Goal: Task Accomplishment & Management: Complete application form

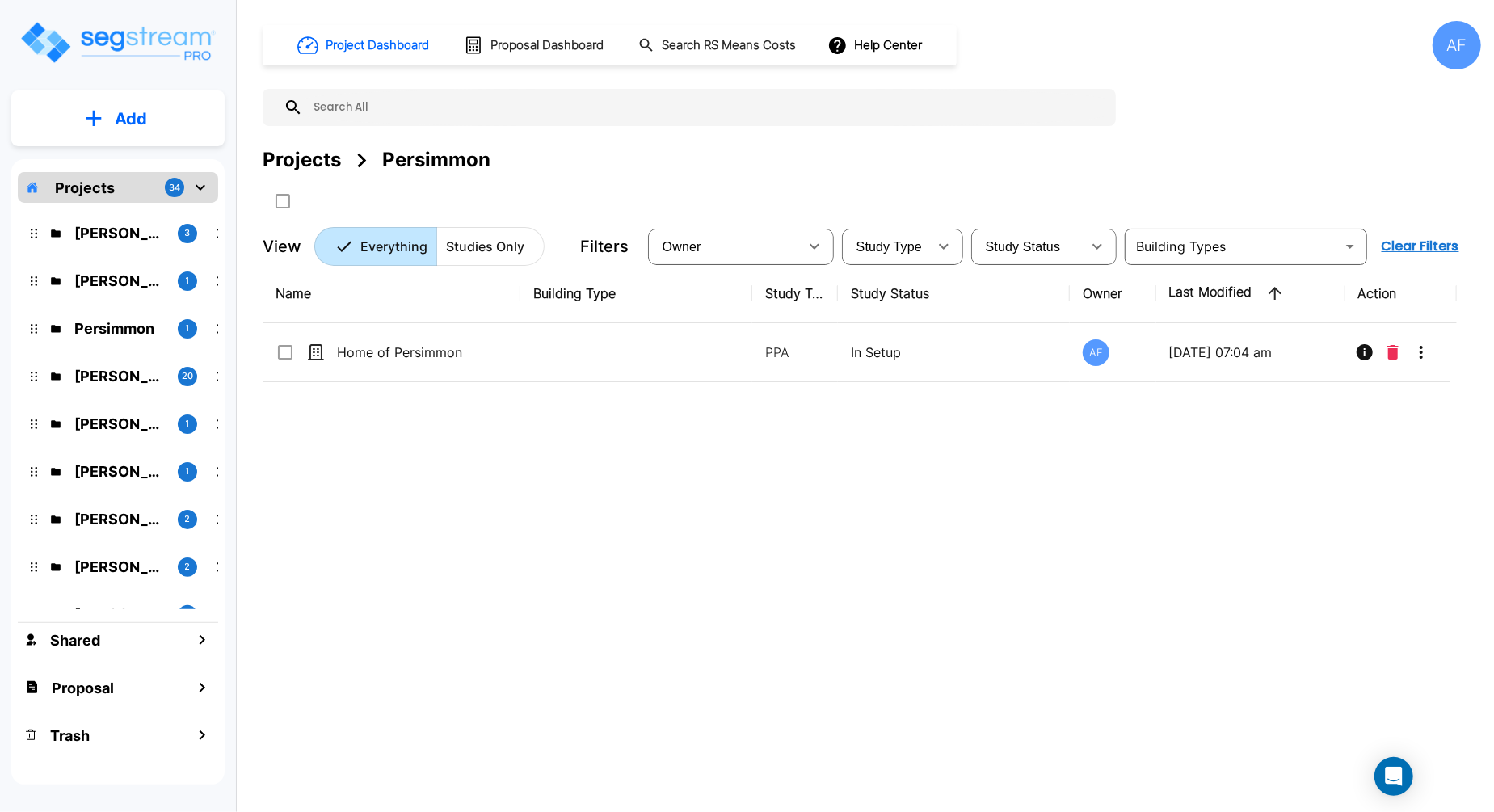
click at [520, 100] on input "text" at bounding box center [705, 107] width 805 height 37
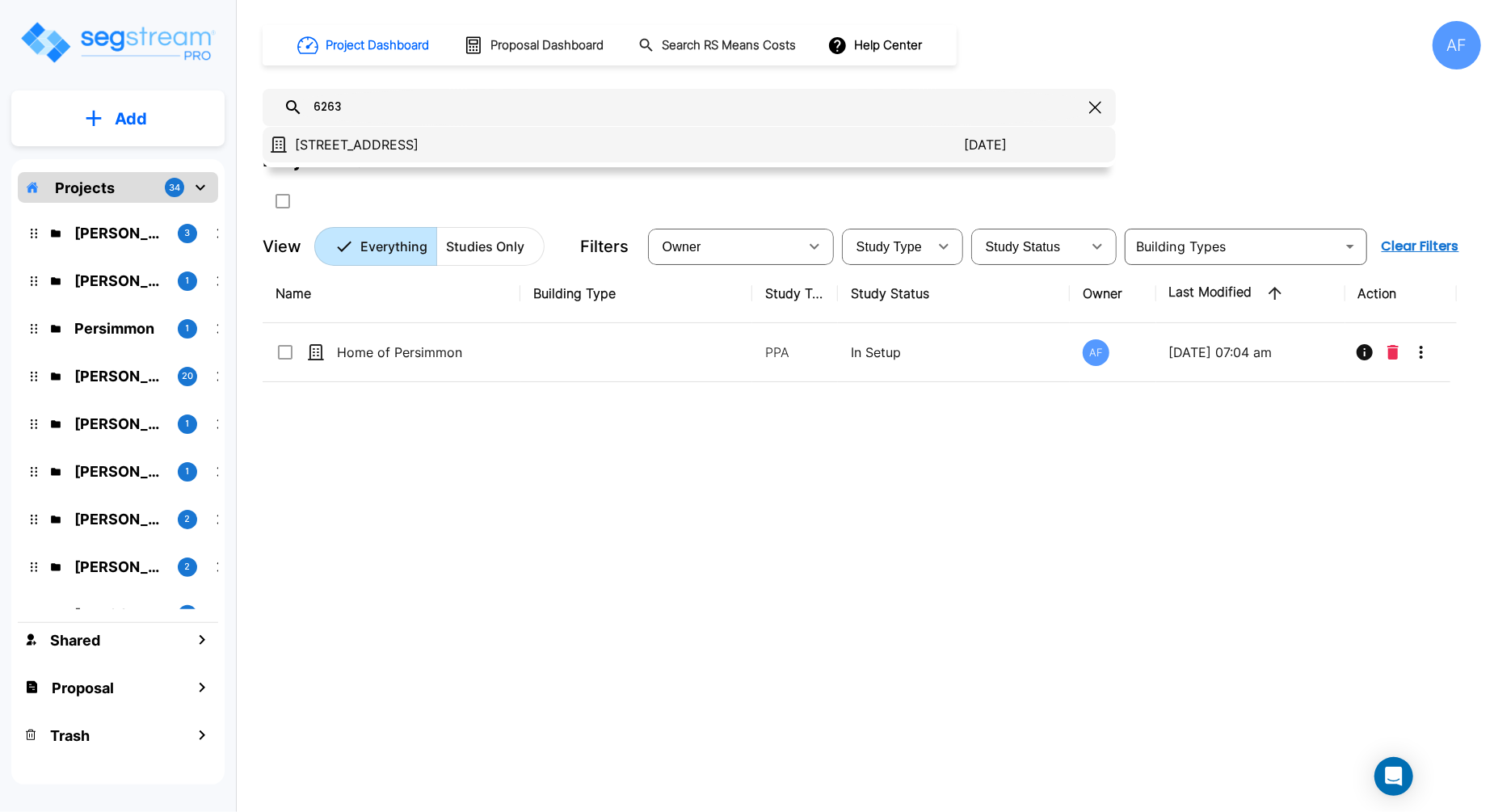
type input "6263"
click at [586, 158] on div "6263 North Green Bay Avenue Glendale 2025/10/02" at bounding box center [689, 144] width 854 height 35
click at [612, 152] on p "[STREET_ADDRESS]" at bounding box center [630, 144] width 669 height 19
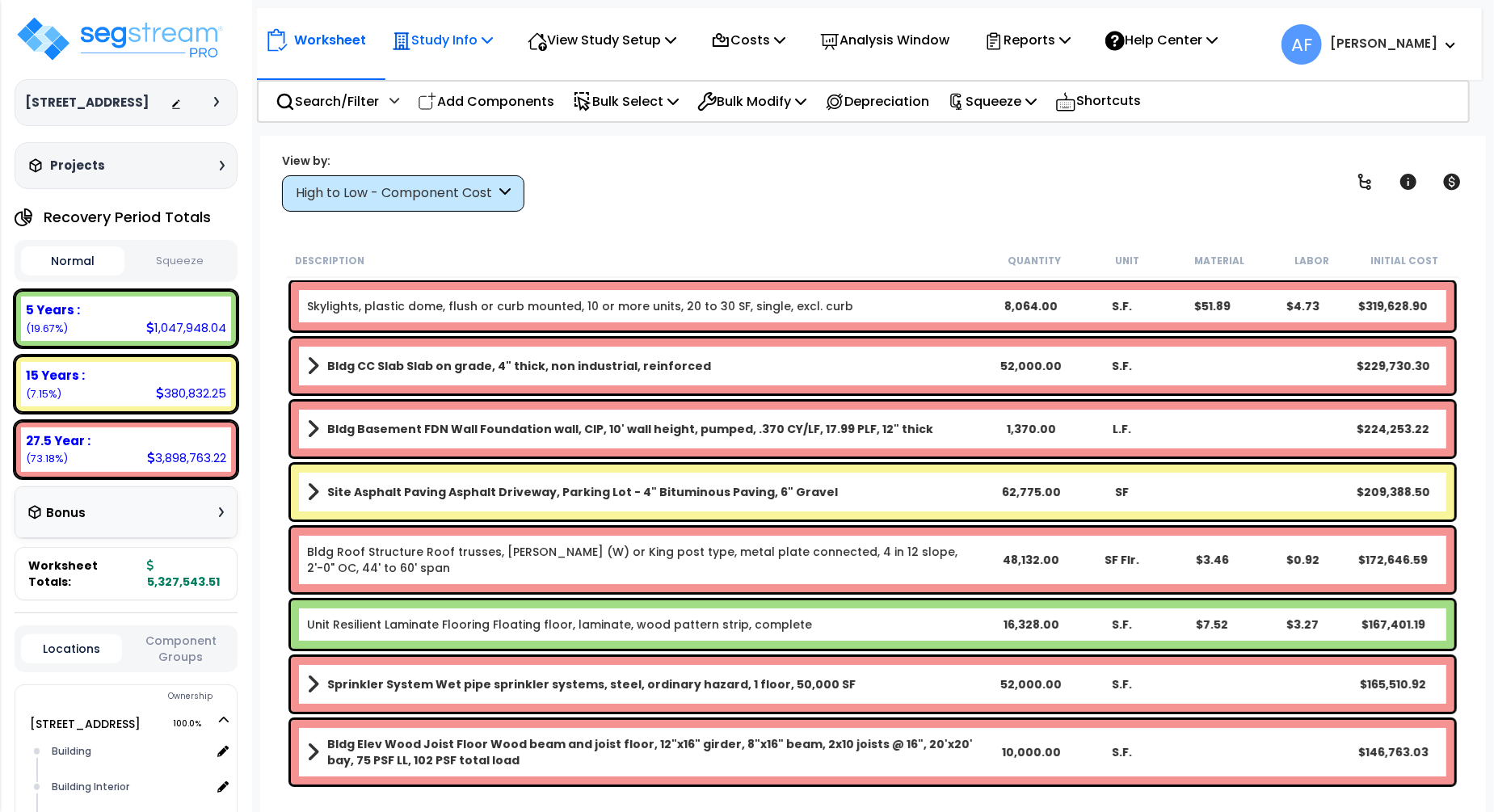
click at [499, 41] on div "Study Info Study Setup Add Property Unit Template study Clone study" at bounding box center [442, 40] width 118 height 38
click at [488, 42] on icon at bounding box center [487, 40] width 12 height 13
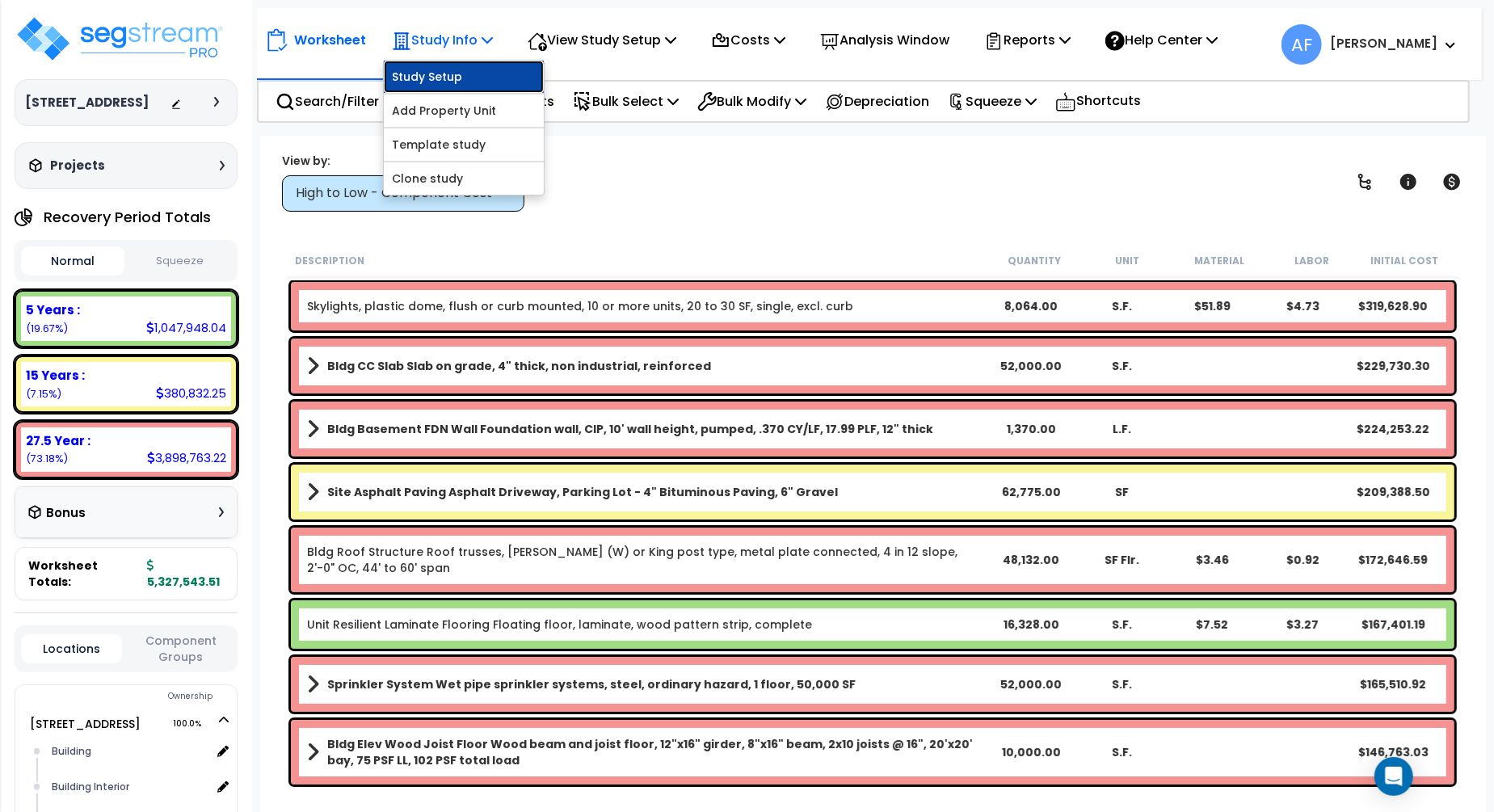
click at [467, 73] on link "Study Setup" at bounding box center [463, 77] width 160 height 33
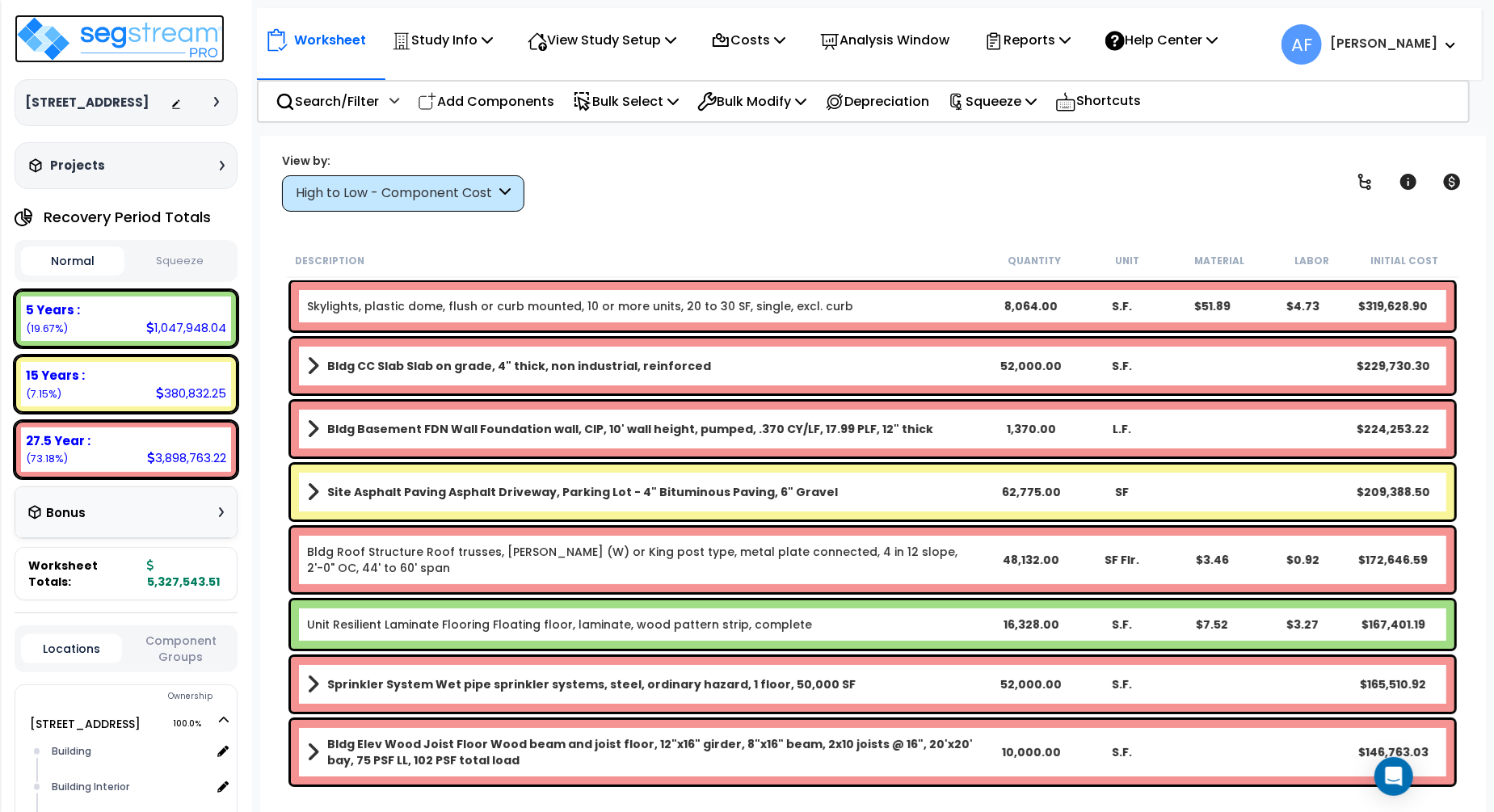
click at [180, 33] on img at bounding box center [119, 39] width 210 height 49
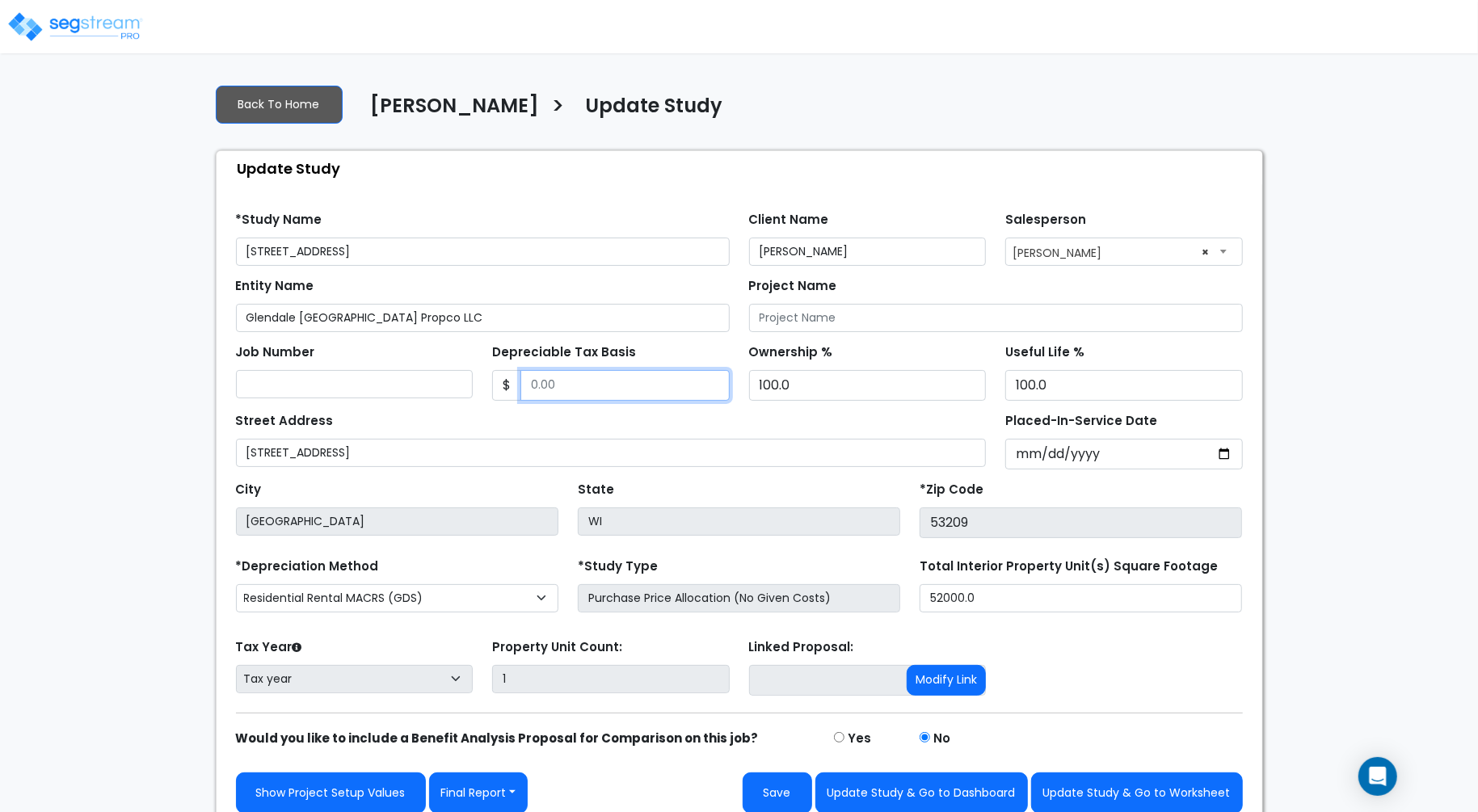
click at [612, 381] on input "Depreciable Tax Basis" at bounding box center [625, 386] width 210 height 31
paste input "text"
type input "6"
type input "2"
type input "6,298,000"
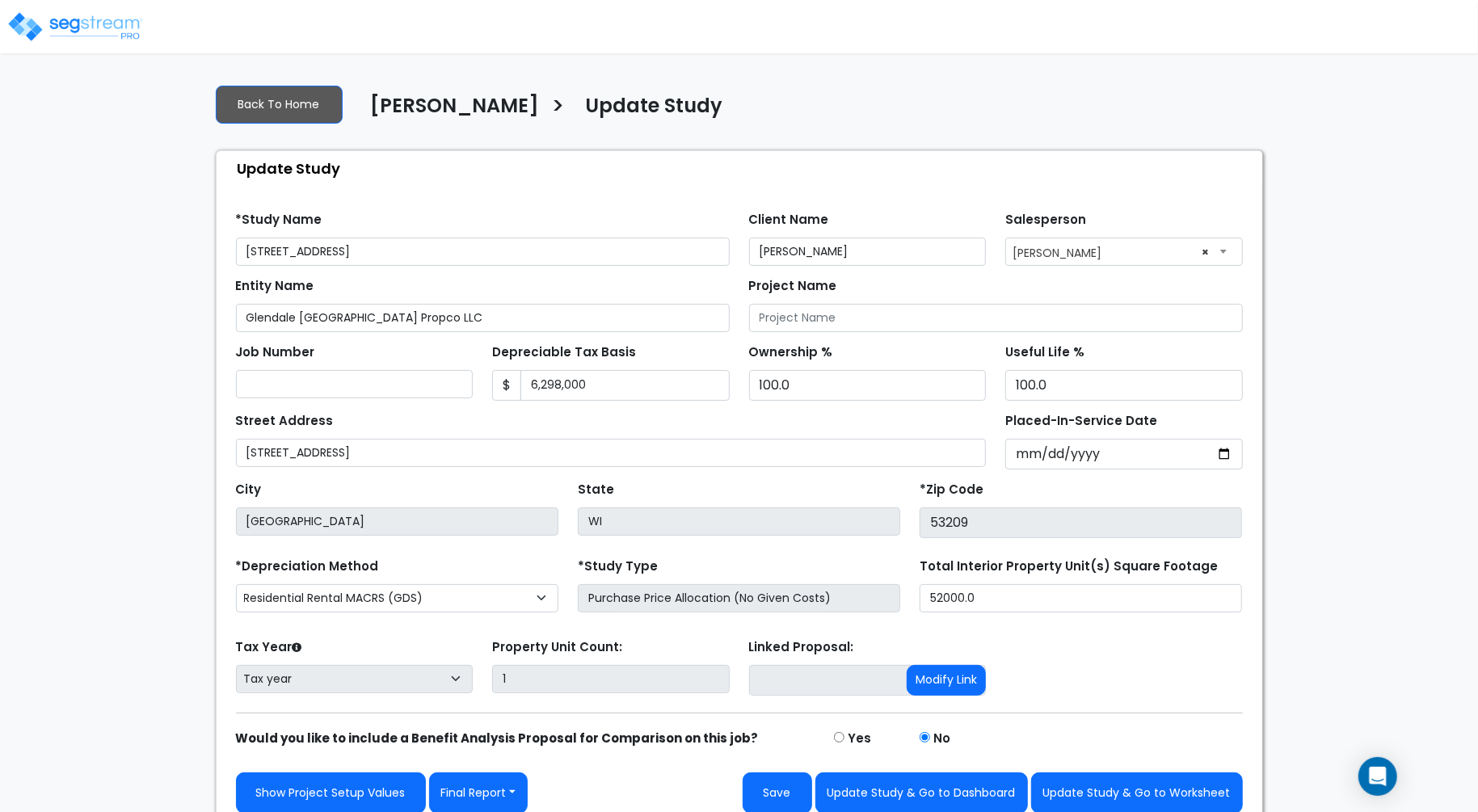
click at [790, 425] on div "Street Address 6263 North Green Bay Avenue Glendale" at bounding box center [611, 438] width 751 height 58
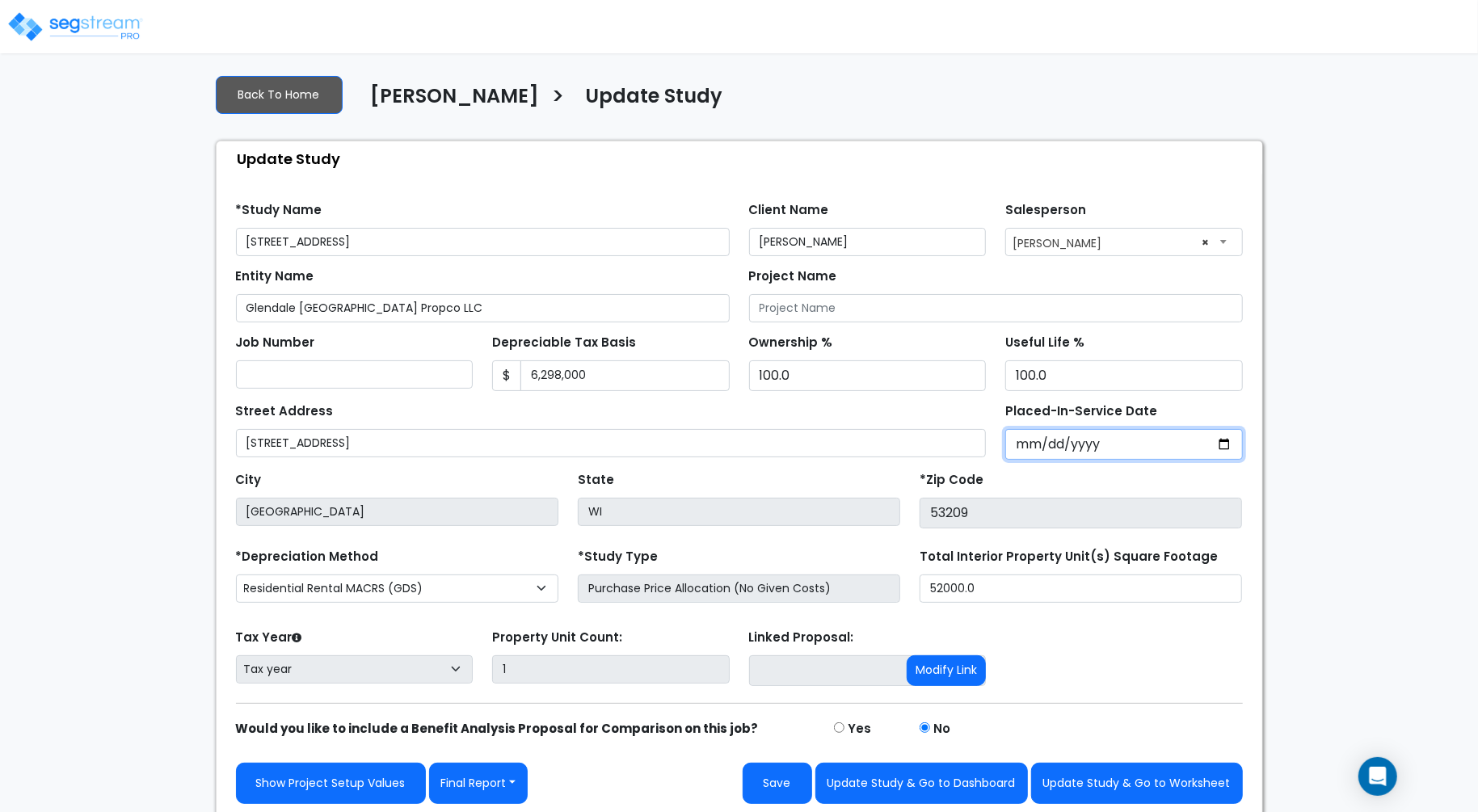
click at [1018, 441] on input "Placed-In-Service Date" at bounding box center [1124, 444] width 238 height 31
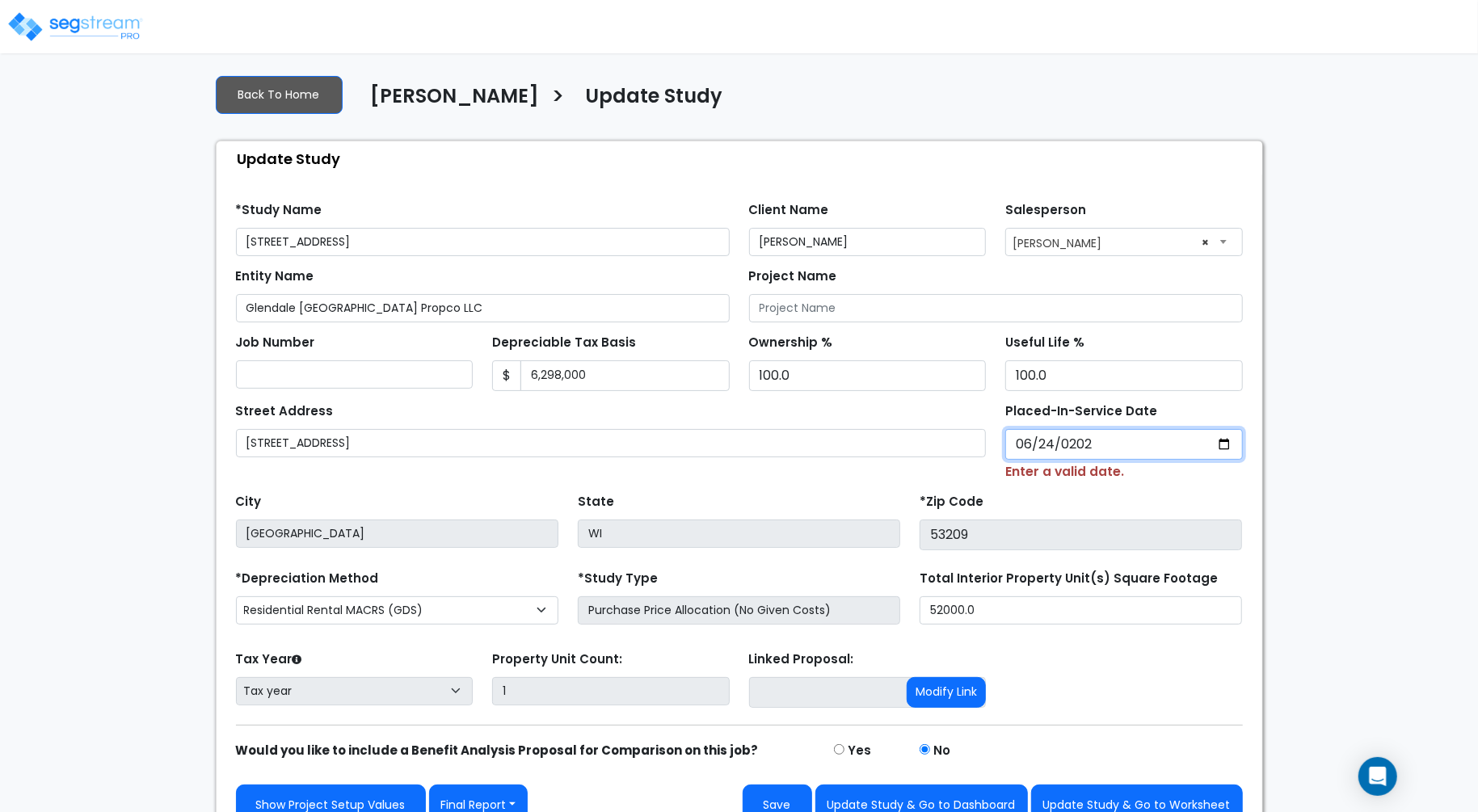
type input "[DATE]"
select select "2024"
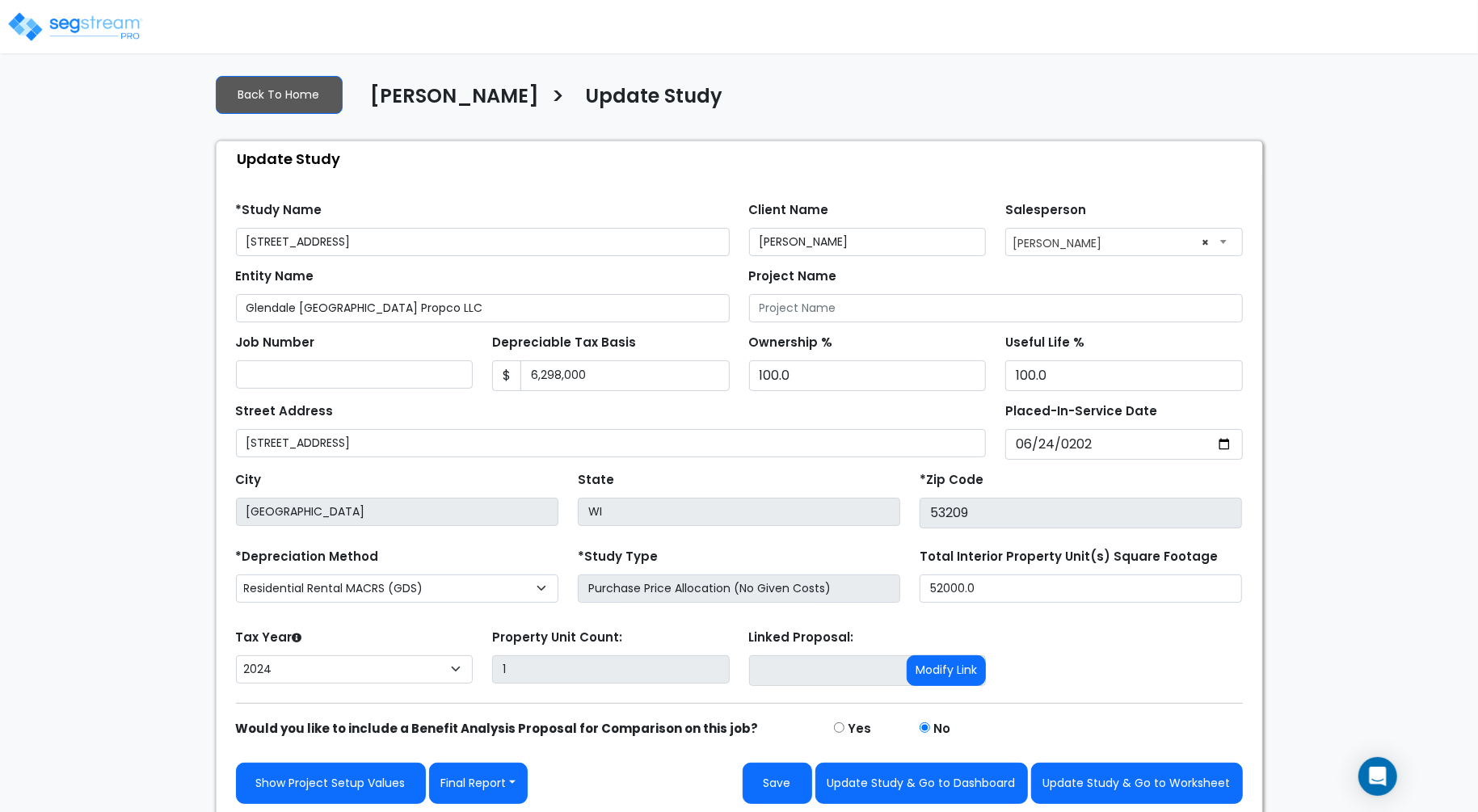
click at [901, 399] on div "Street Address 6263 North Green Bay Avenue Glendale" at bounding box center [611, 428] width 751 height 58
click at [789, 772] on button "Save" at bounding box center [777, 783] width 70 height 42
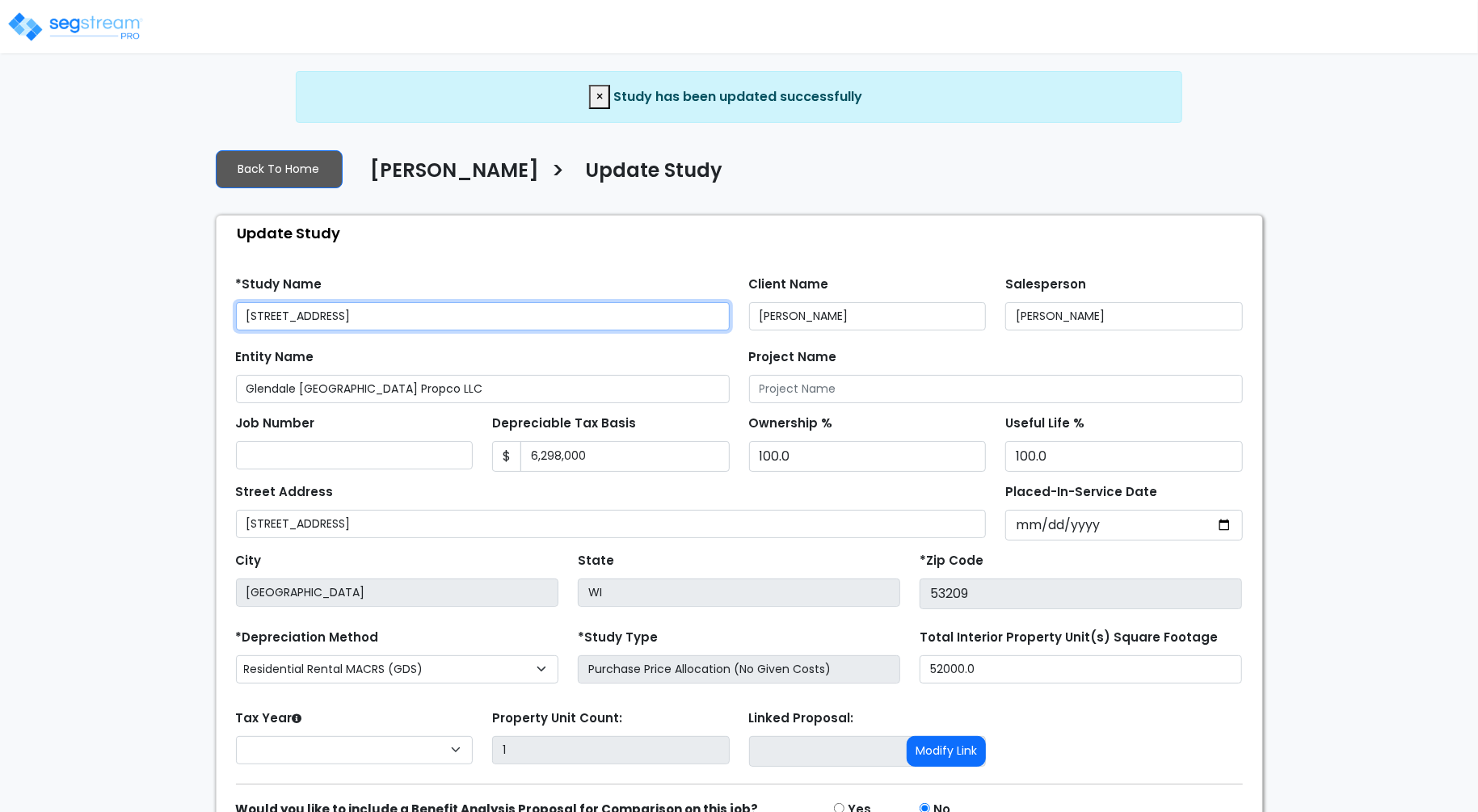
select select "2024"
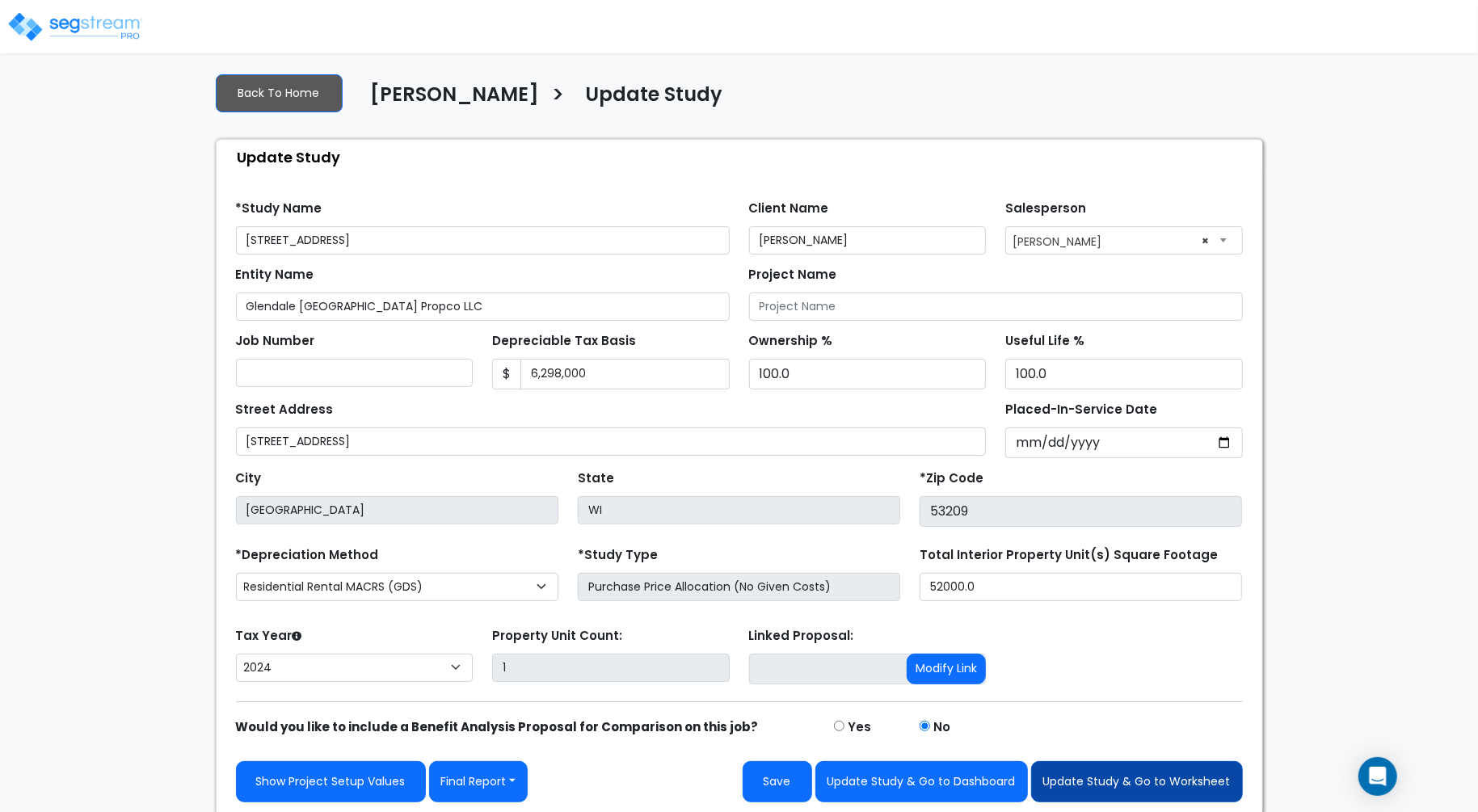
scroll to position [10, 0]
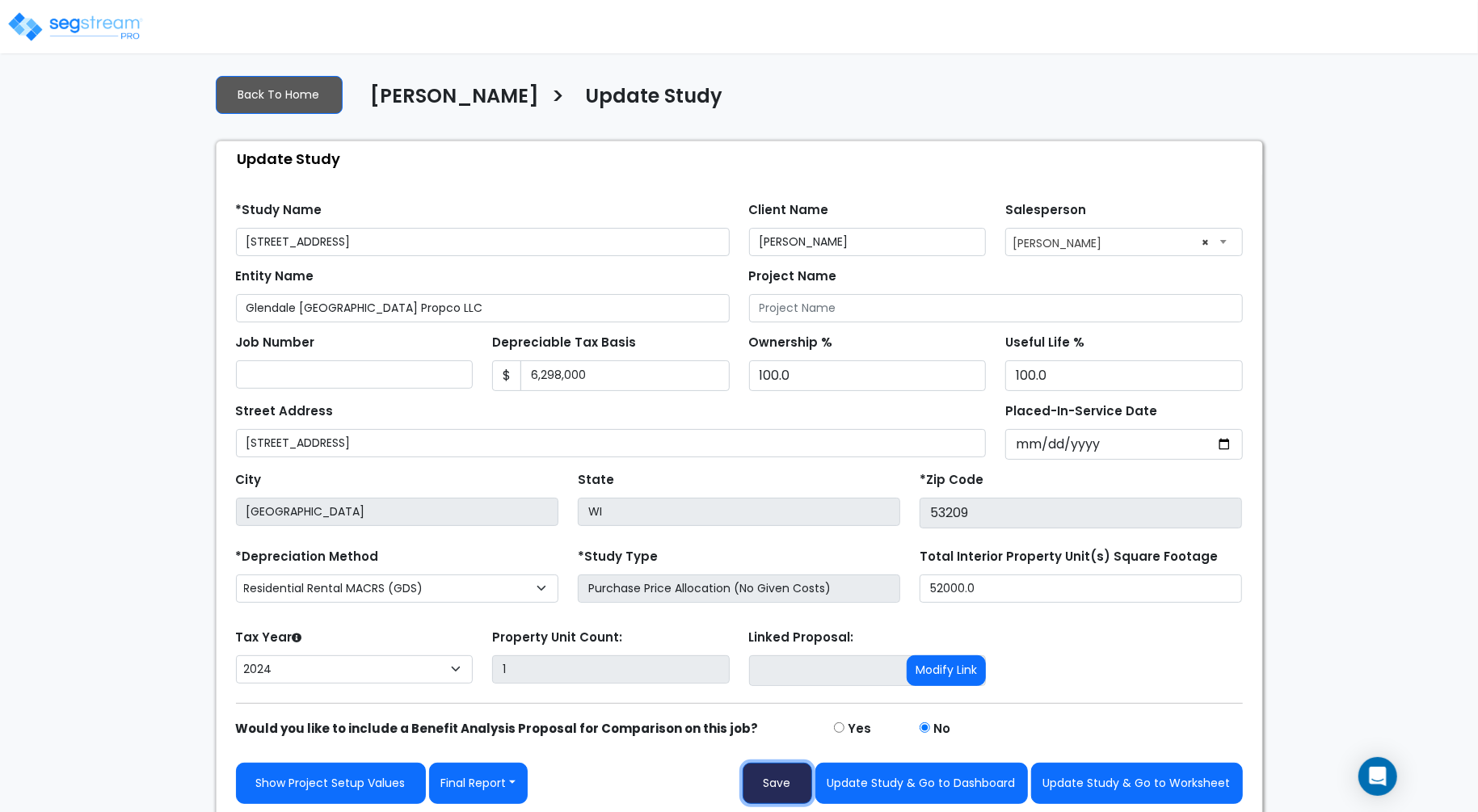
click at [793, 785] on button "Save" at bounding box center [777, 783] width 70 height 42
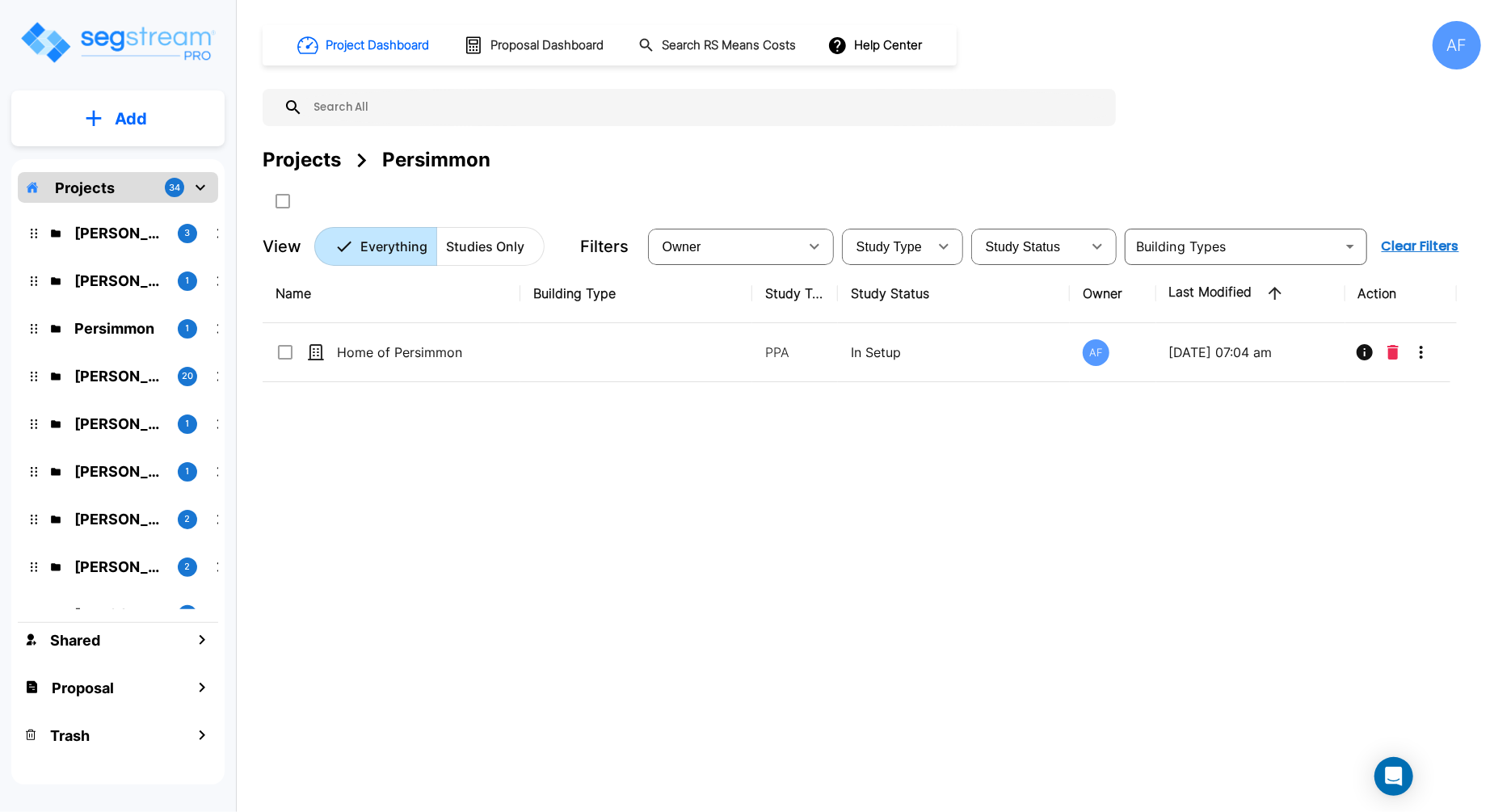
click at [499, 109] on input "text" at bounding box center [705, 107] width 805 height 37
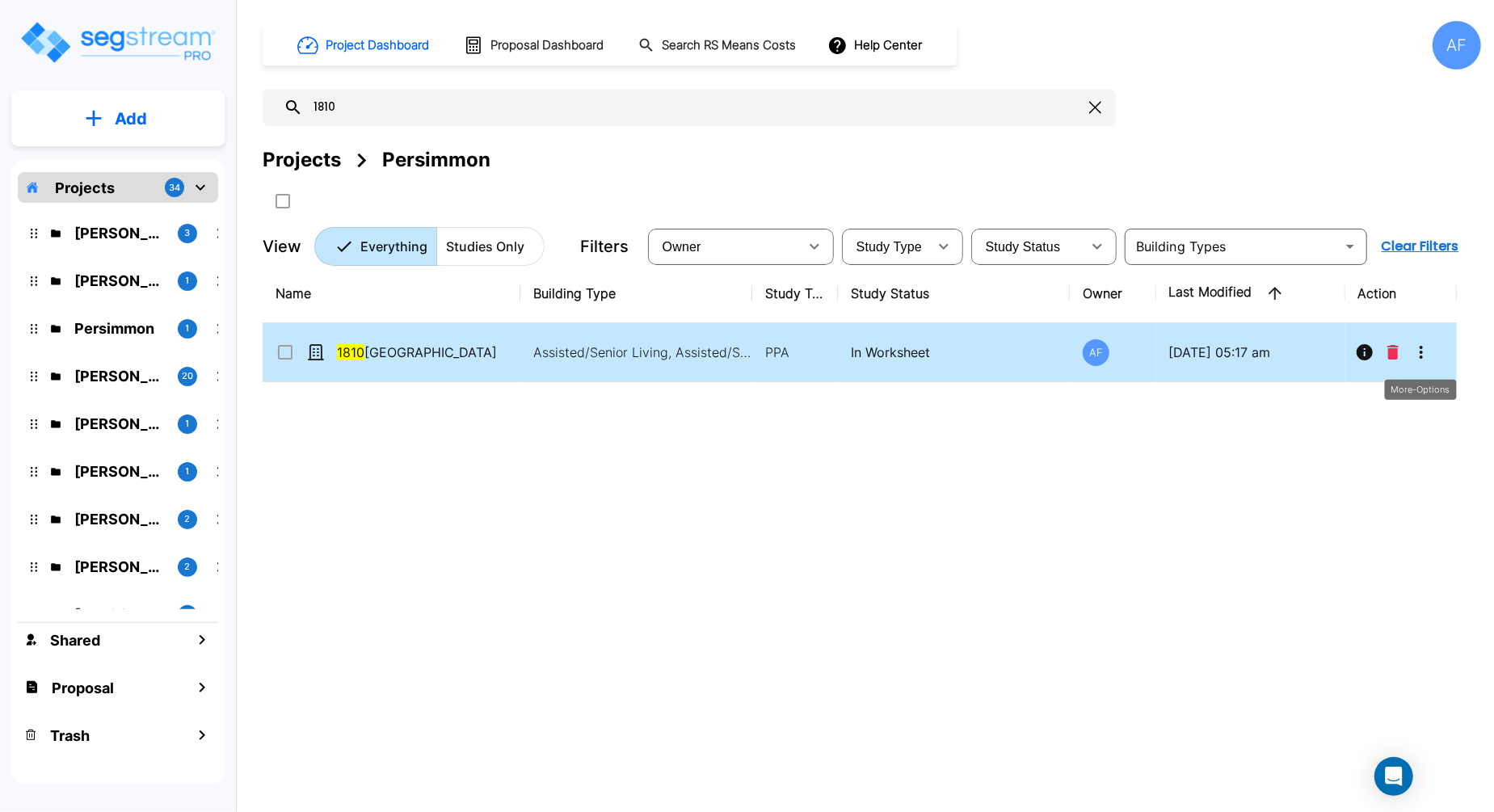
click at [1434, 355] on button "More-Options" at bounding box center [1422, 352] width 33 height 33
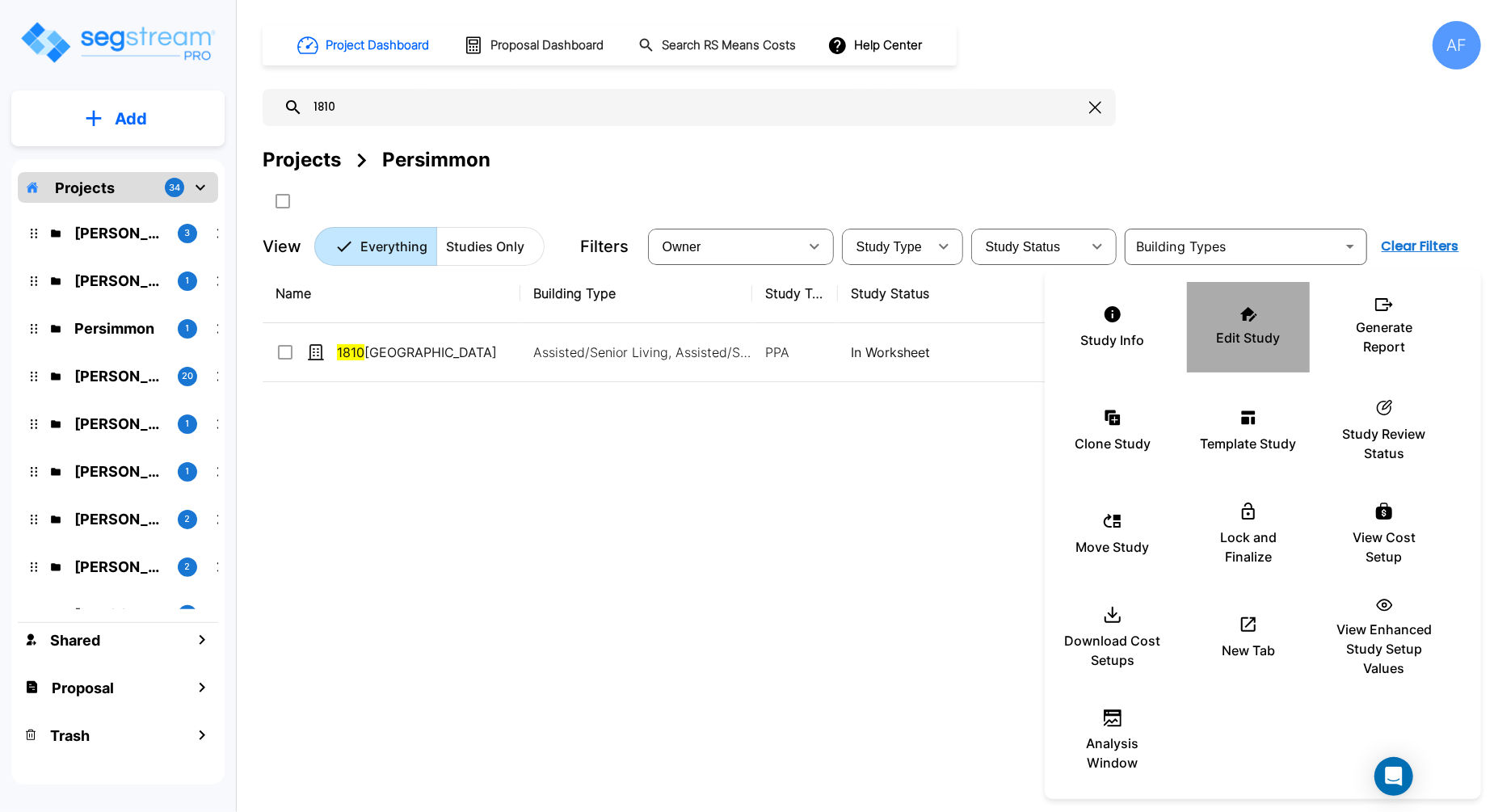
click at [1247, 345] on p "Edit Study" at bounding box center [1248, 337] width 64 height 19
click at [455, 124] on div at bounding box center [747, 406] width 1494 height 812
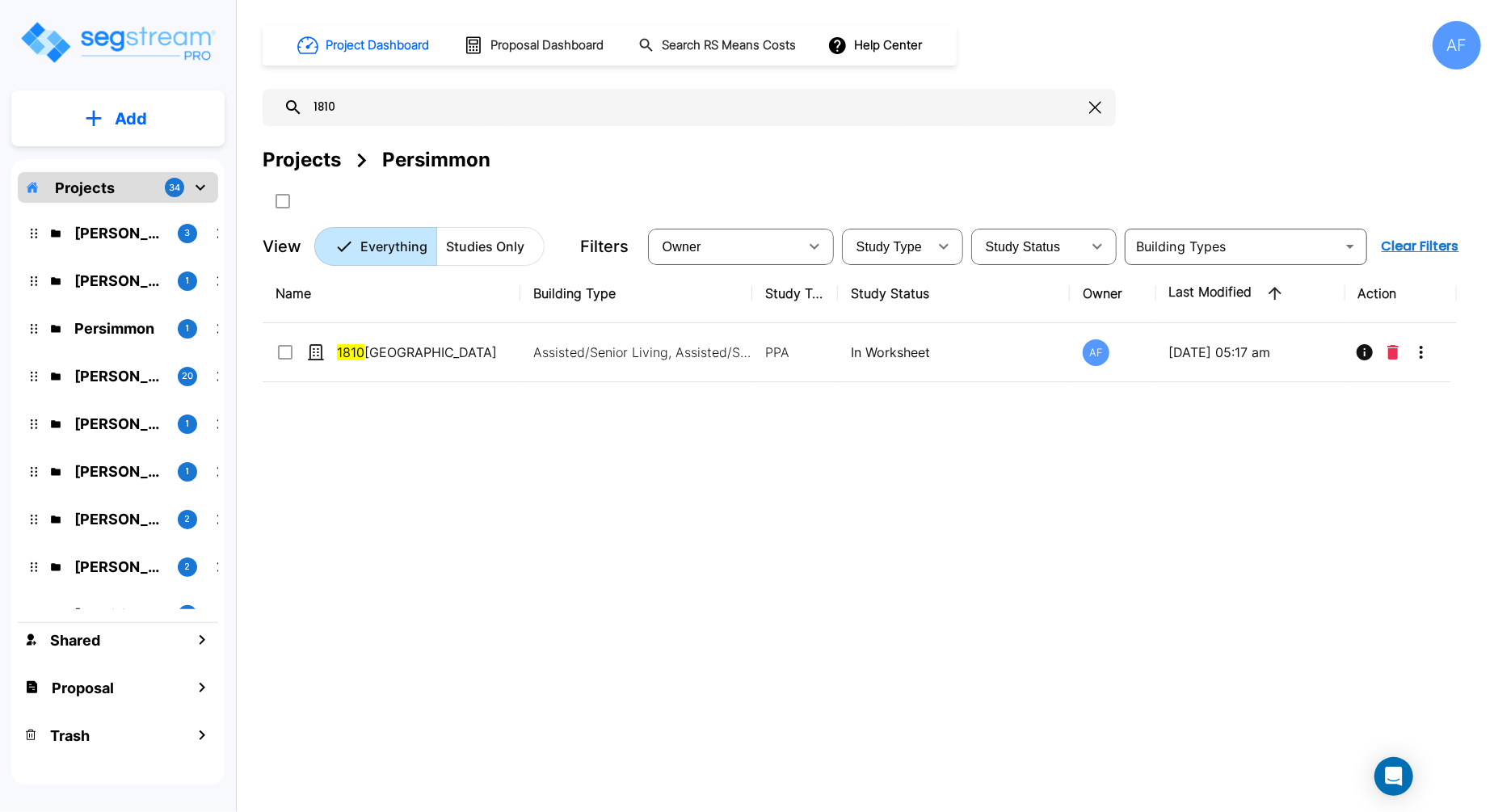
drag, startPoint x: 337, startPoint y: 107, endPoint x: 292, endPoint y: 107, distance: 45.0
click at [292, 107] on div "1810" at bounding box center [689, 107] width 854 height 37
type input "2"
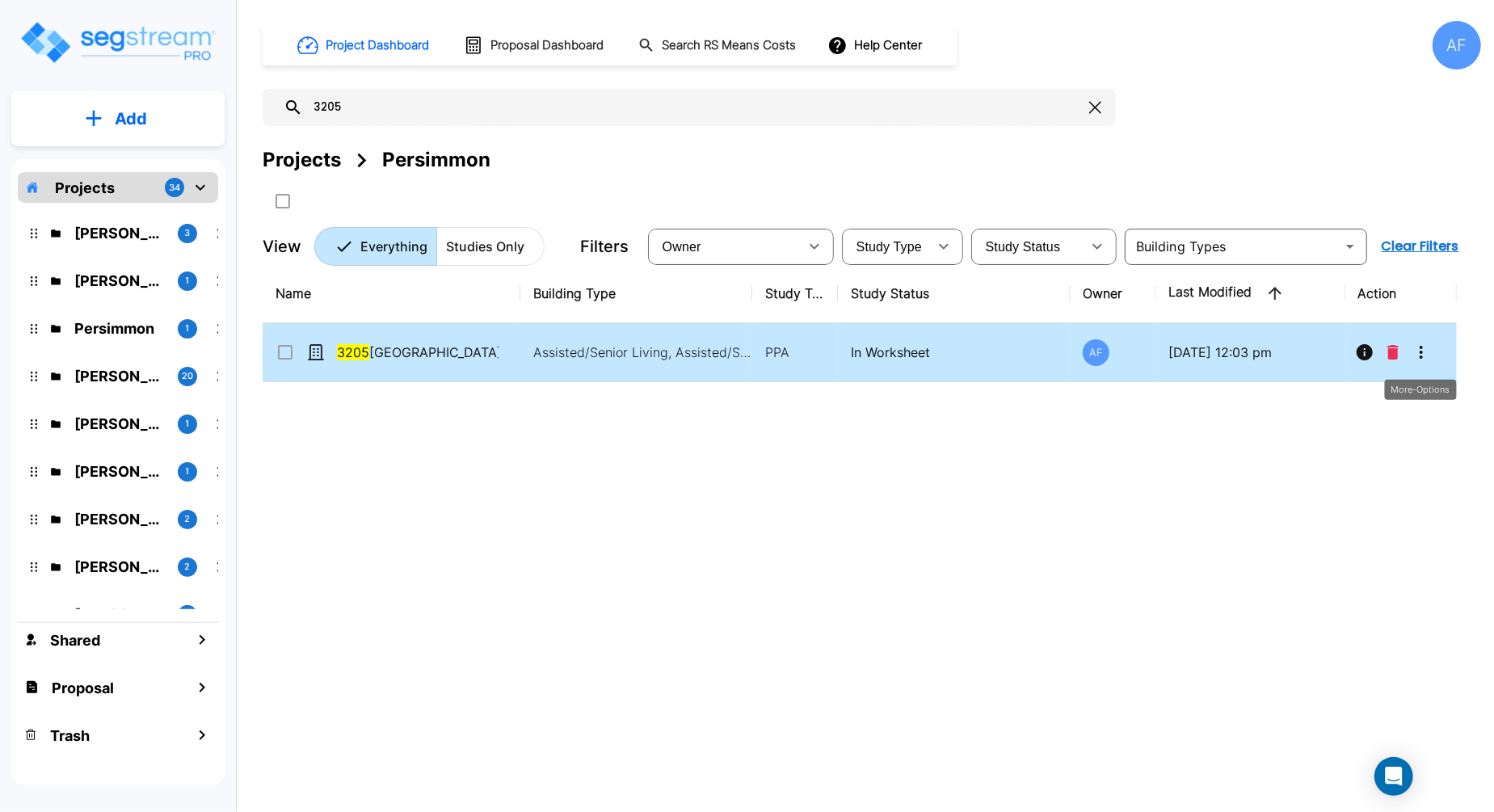
type input "3205"
click at [1424, 360] on icon "More-Options" at bounding box center [1421, 351] width 19 height 19
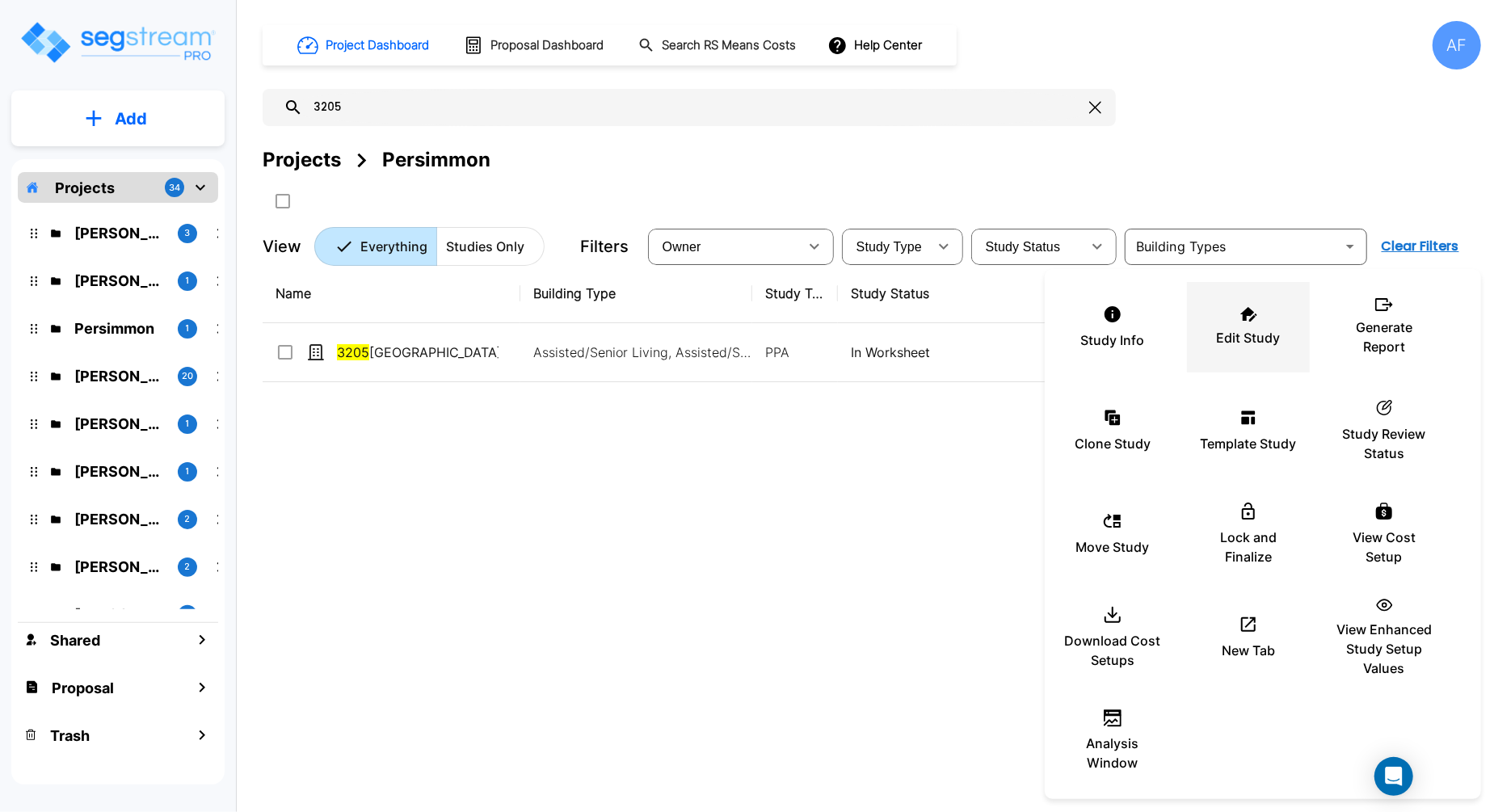
click at [1275, 333] on p "Edit Study" at bounding box center [1248, 337] width 64 height 19
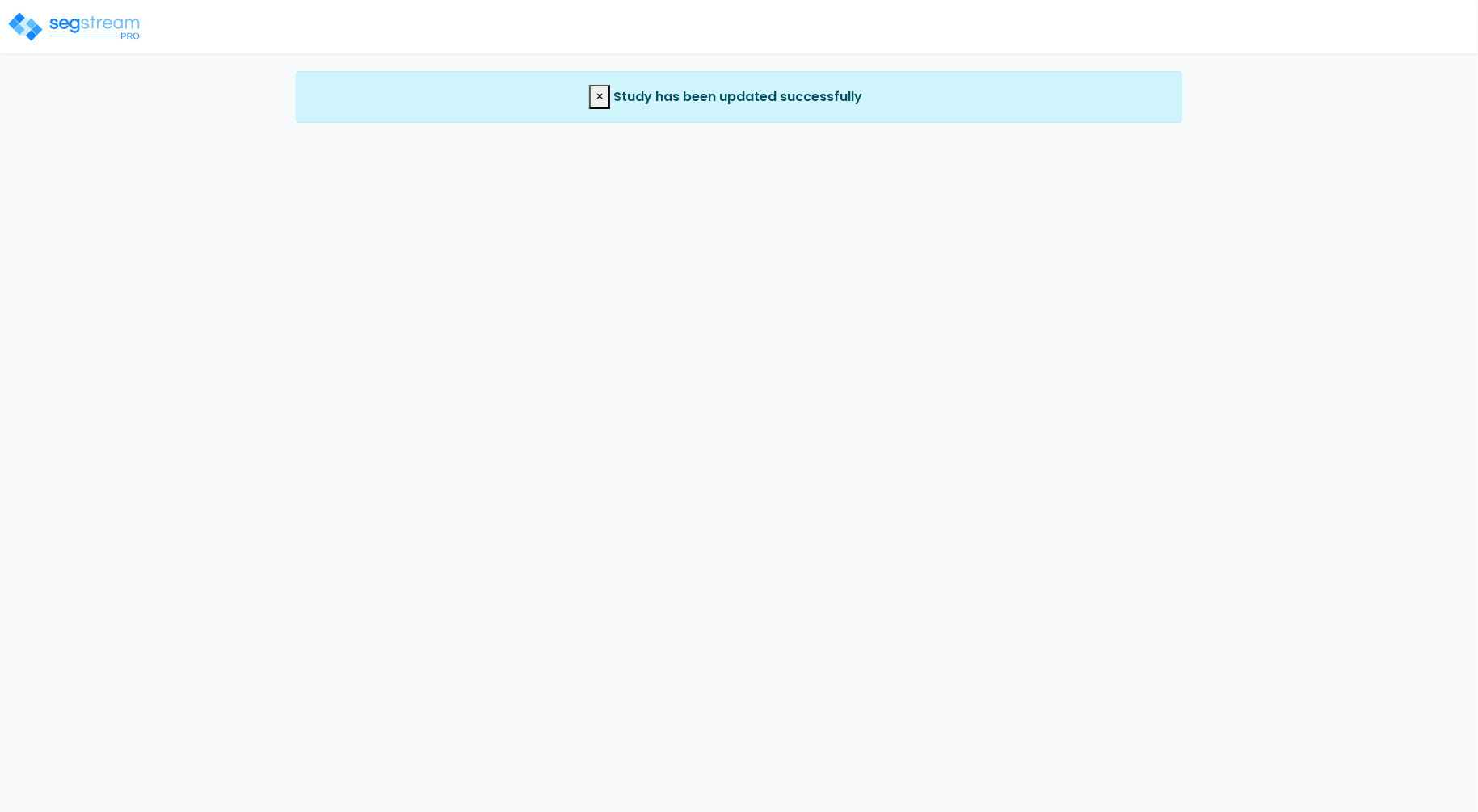
select select "2024"
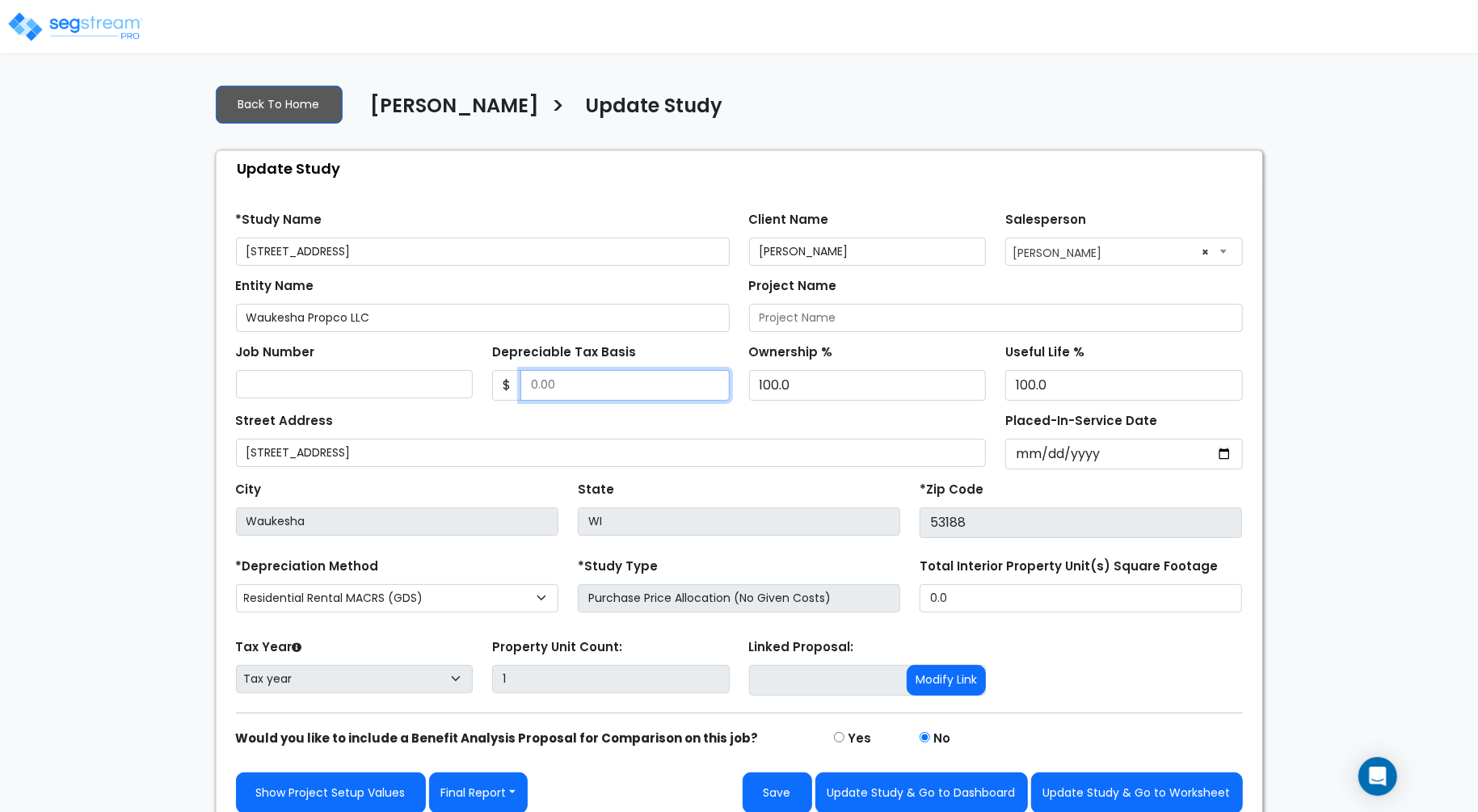
click at [606, 395] on input "Depreciable Tax Basis" at bounding box center [625, 386] width 210 height 31
type input "7,035,000"
click at [1020, 459] on input "Placed-In-Service Date" at bounding box center [1124, 454] width 238 height 31
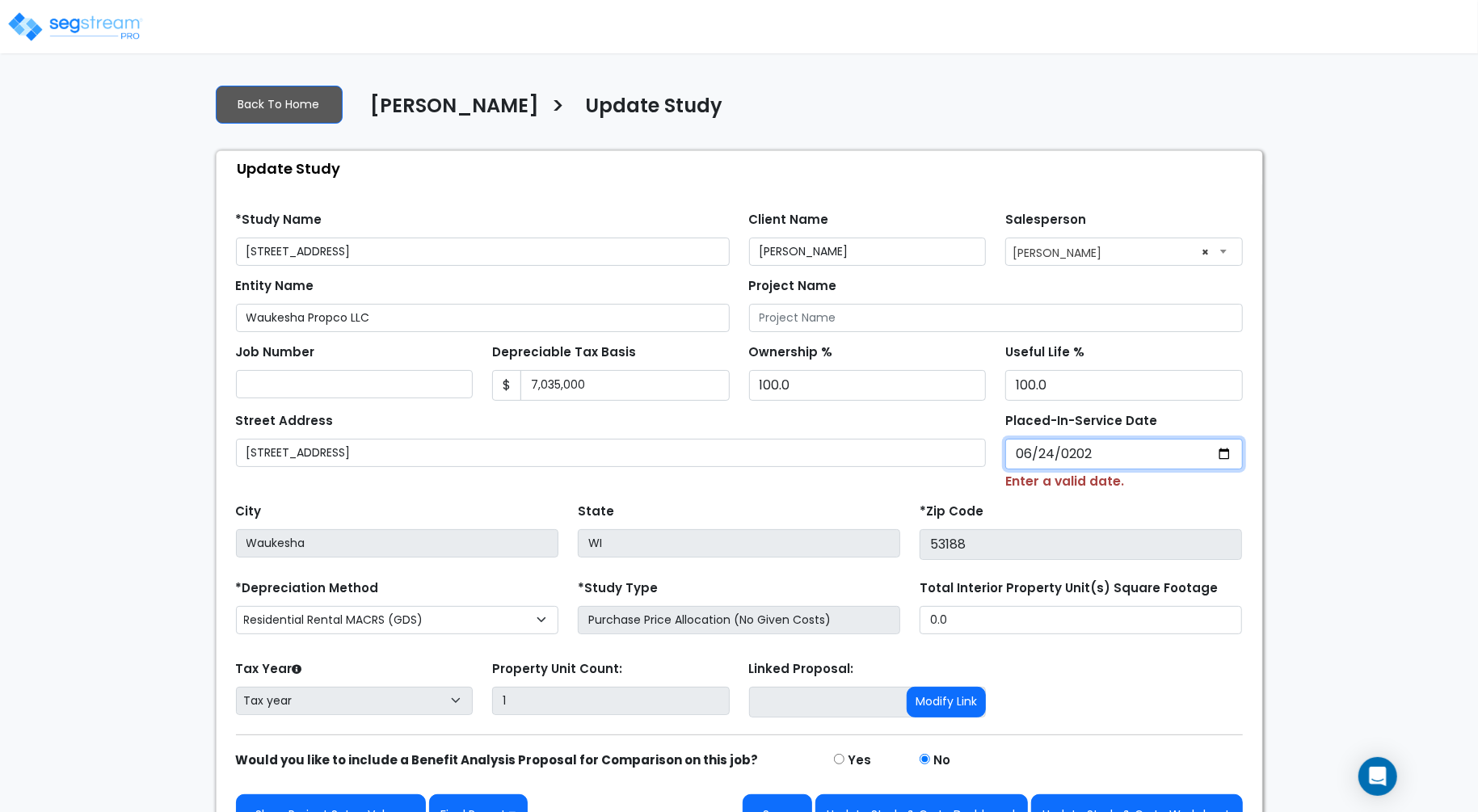
type input "[DATE]"
select select "2024"
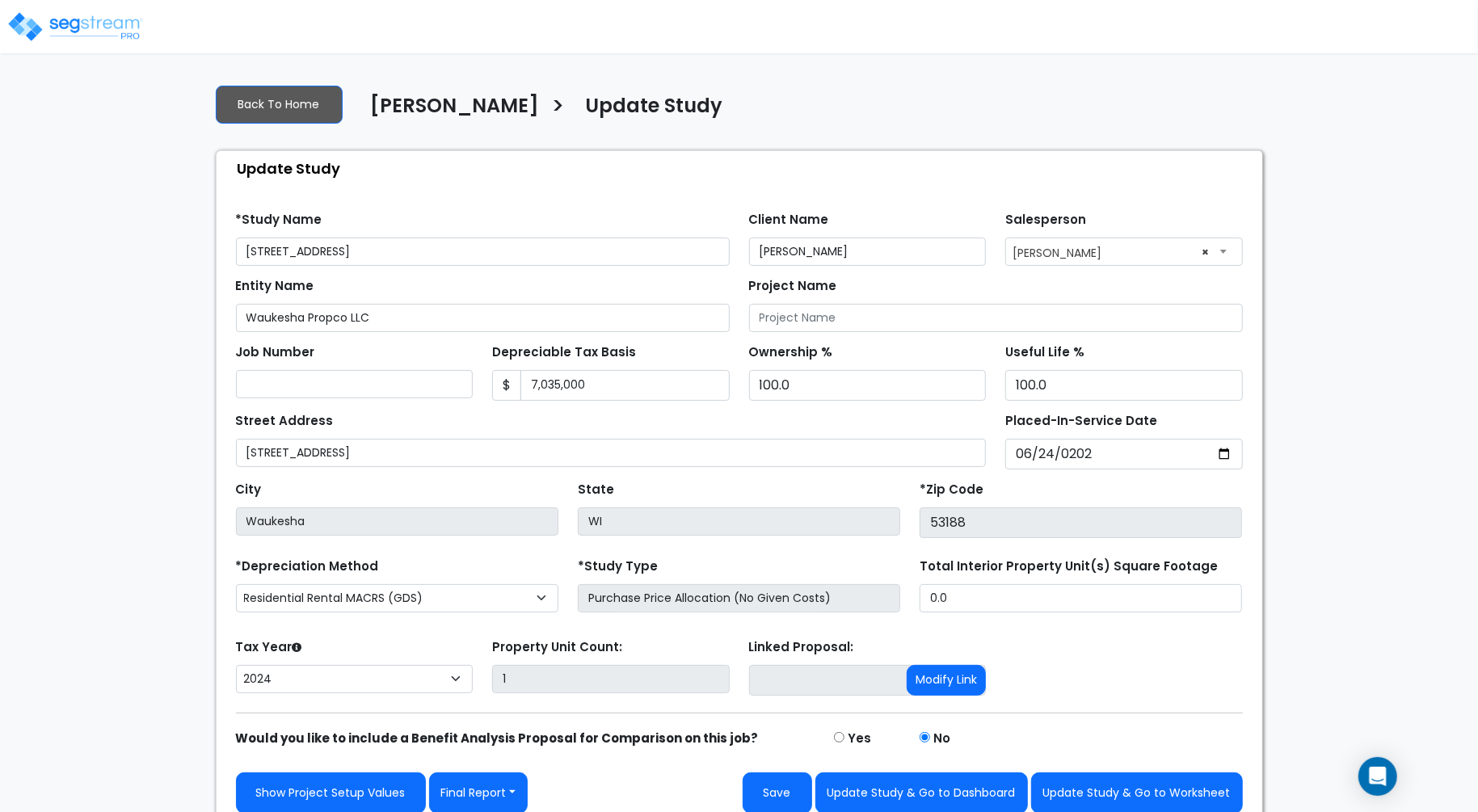
click at [915, 418] on div "Street Address [STREET_ADDRESS]" at bounding box center [611, 438] width 751 height 58
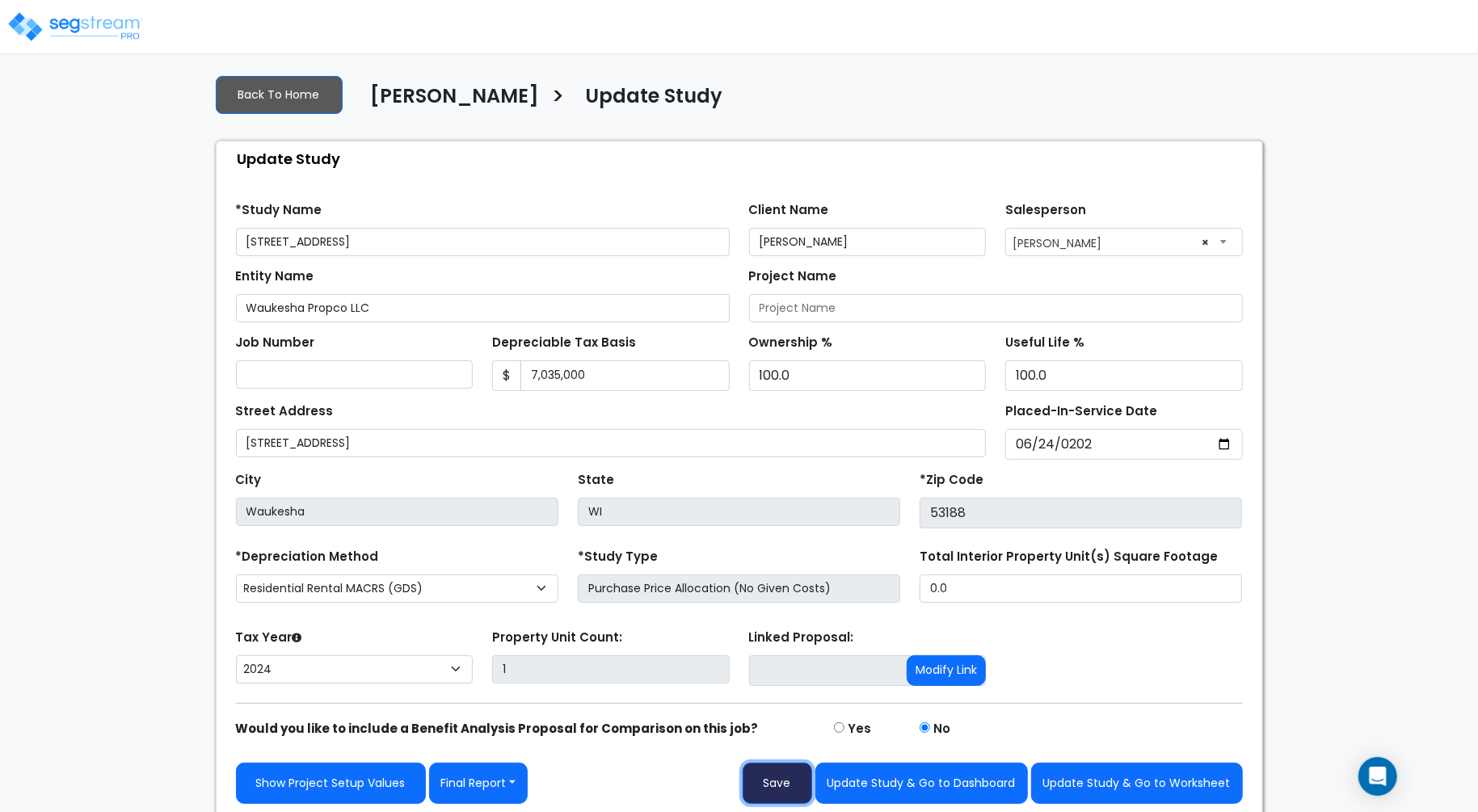
click at [780, 789] on button "Save" at bounding box center [777, 783] width 70 height 42
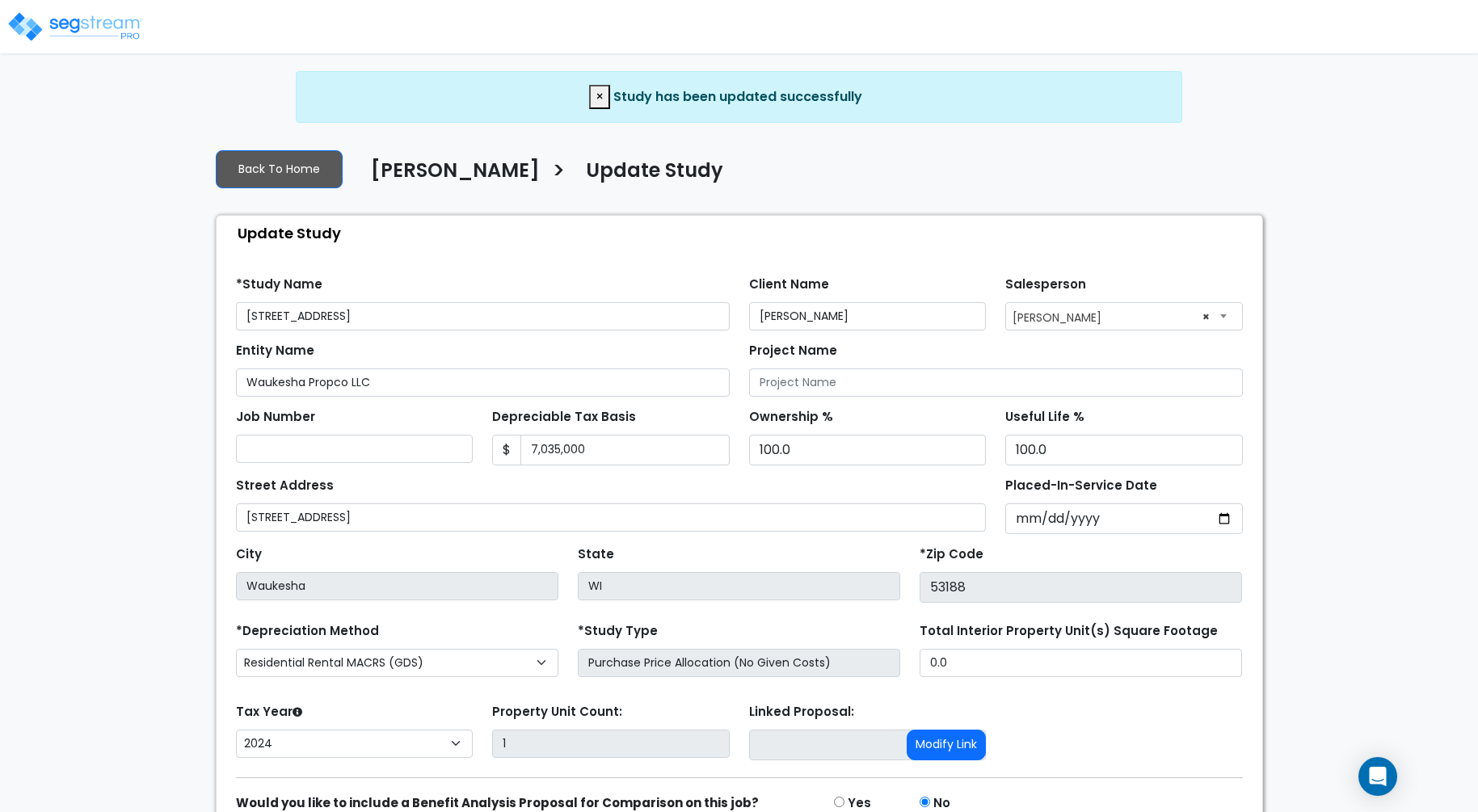
select select "2024"
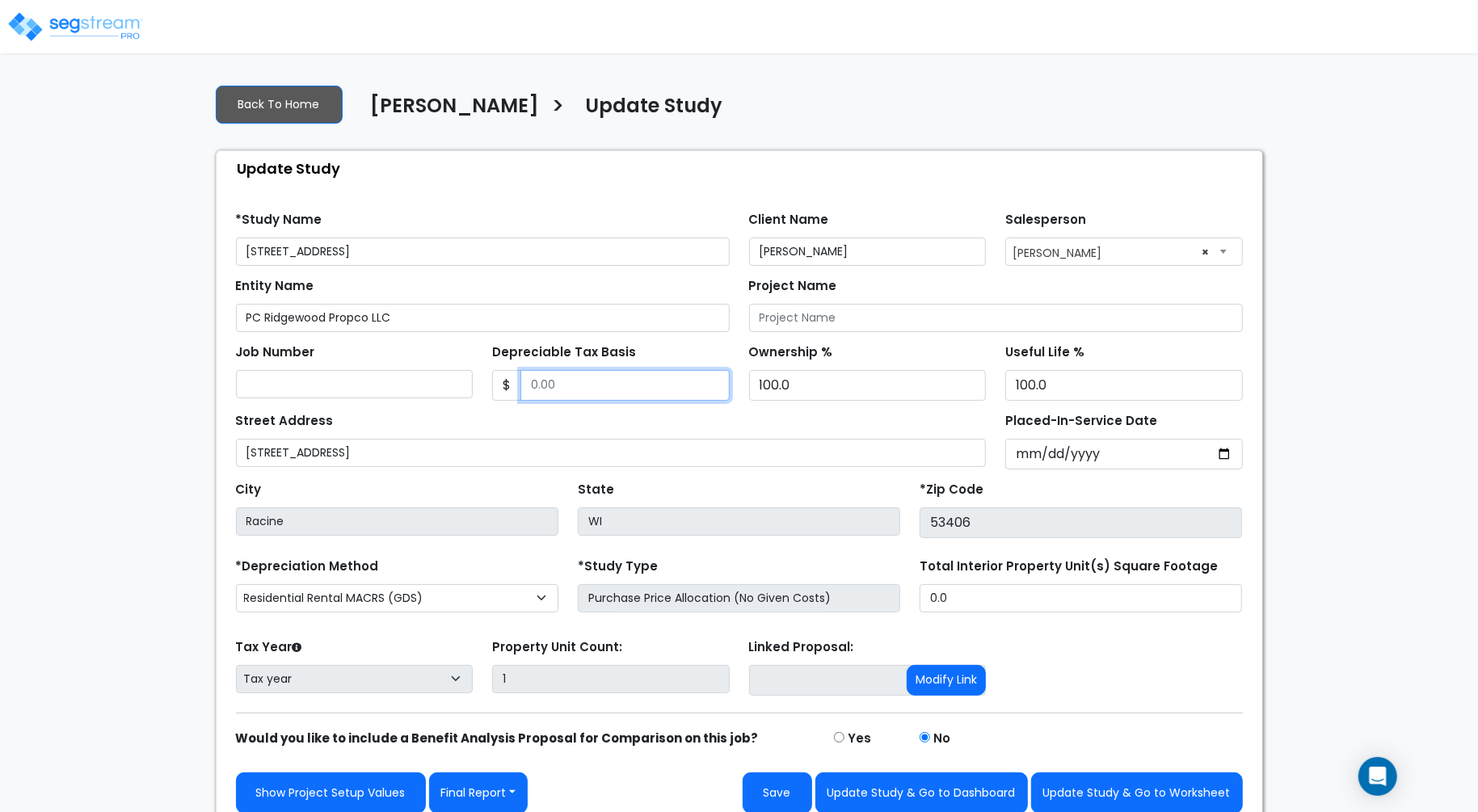
click at [586, 385] on input "Depreciable Tax Basis" at bounding box center [625, 386] width 210 height 31
type input "9,620,000"
click at [1024, 452] on input "Placed-In-Service Date" at bounding box center [1124, 454] width 238 height 31
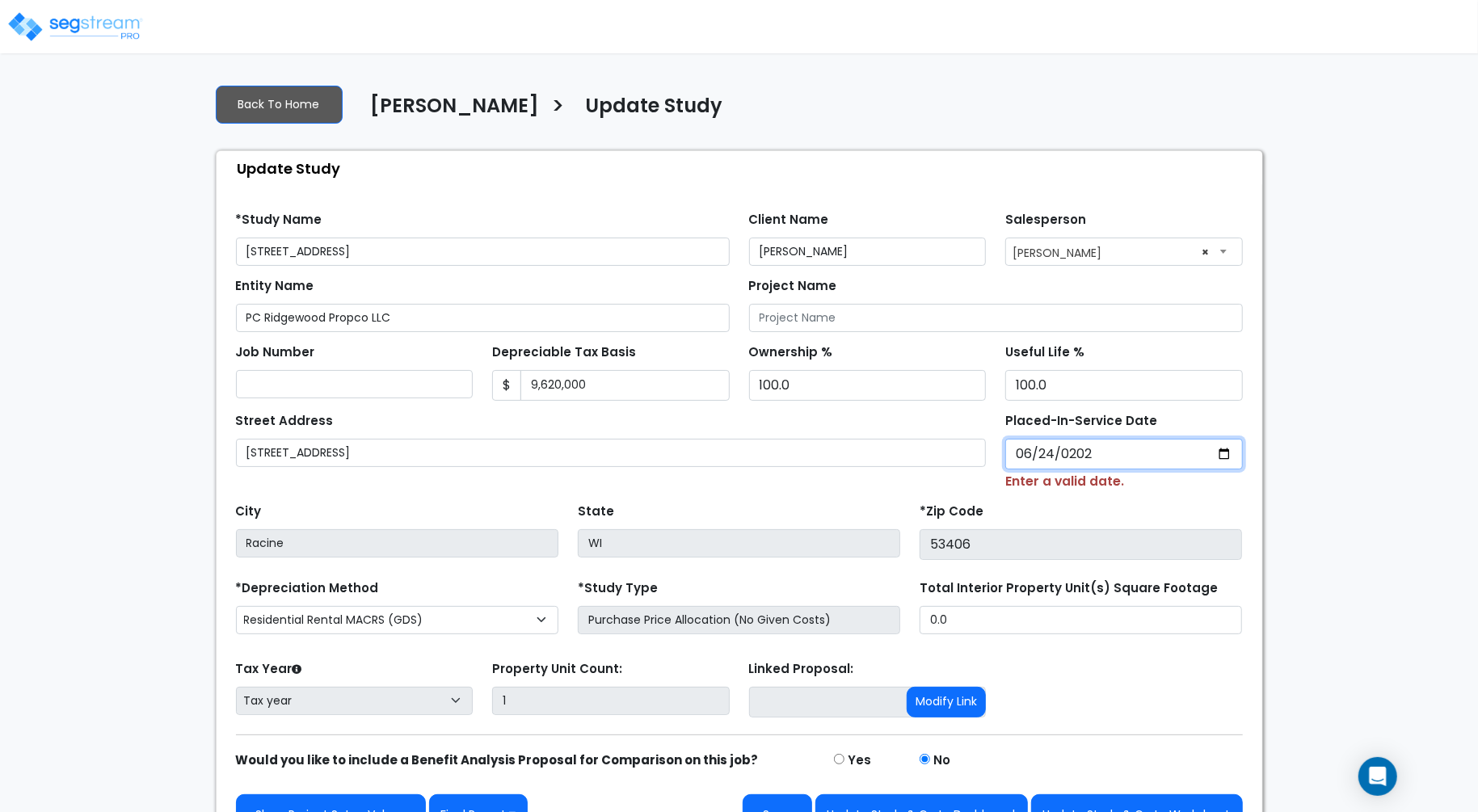
type input "[DATE]"
select select "2024"
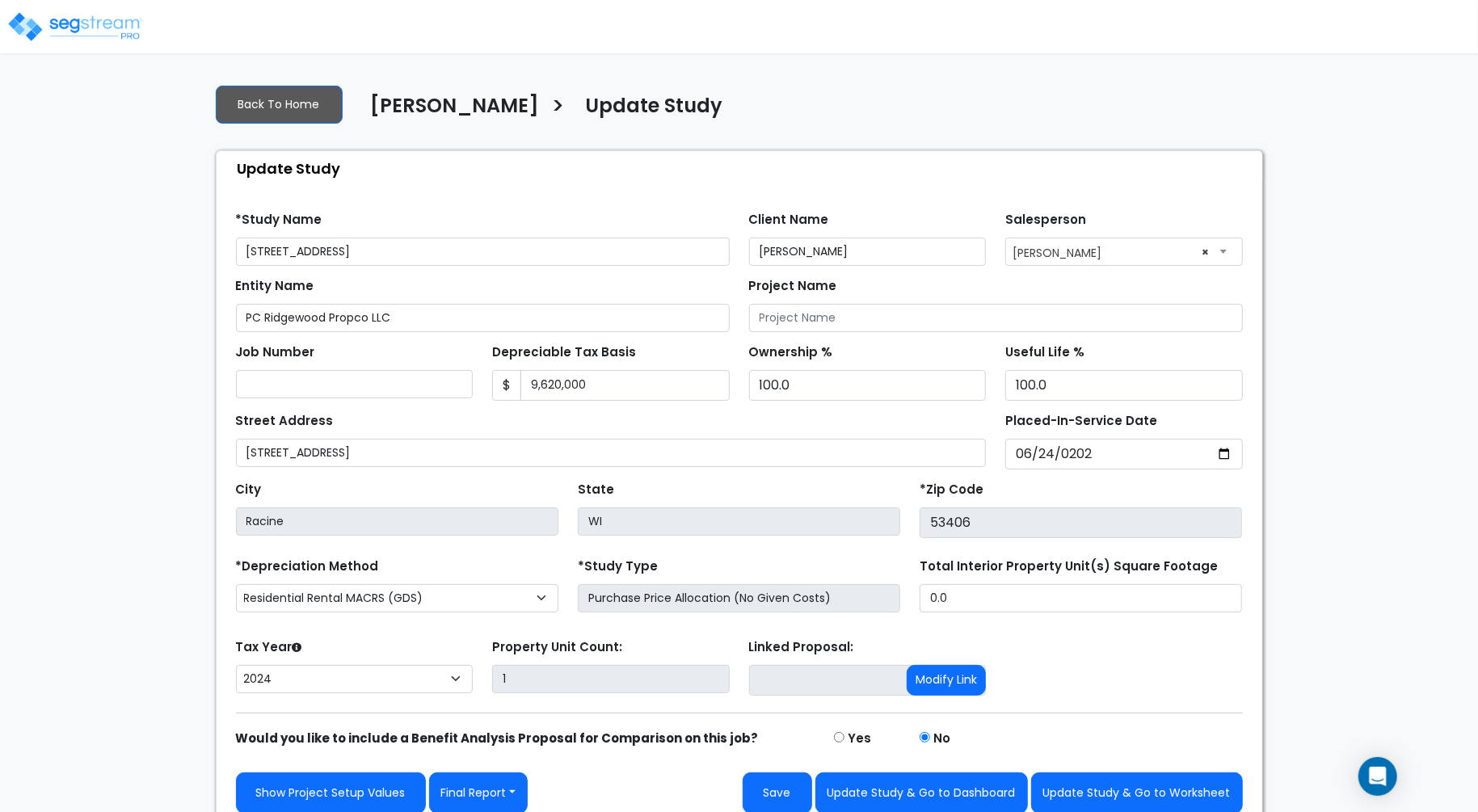
click at [913, 418] on div "Street Address 3205 Wood Road" at bounding box center [611, 438] width 751 height 58
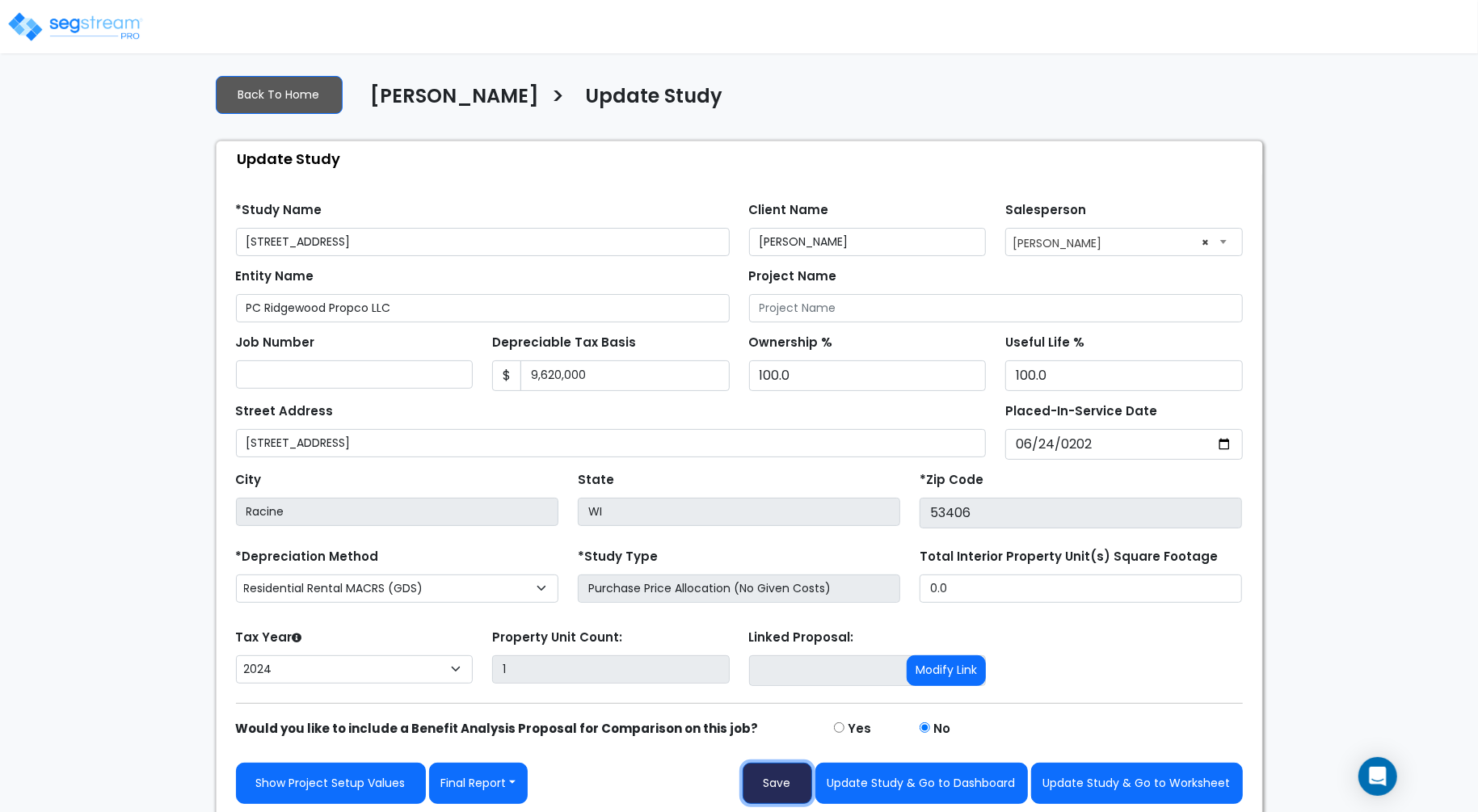
click at [776, 790] on button "Save" at bounding box center [777, 783] width 70 height 42
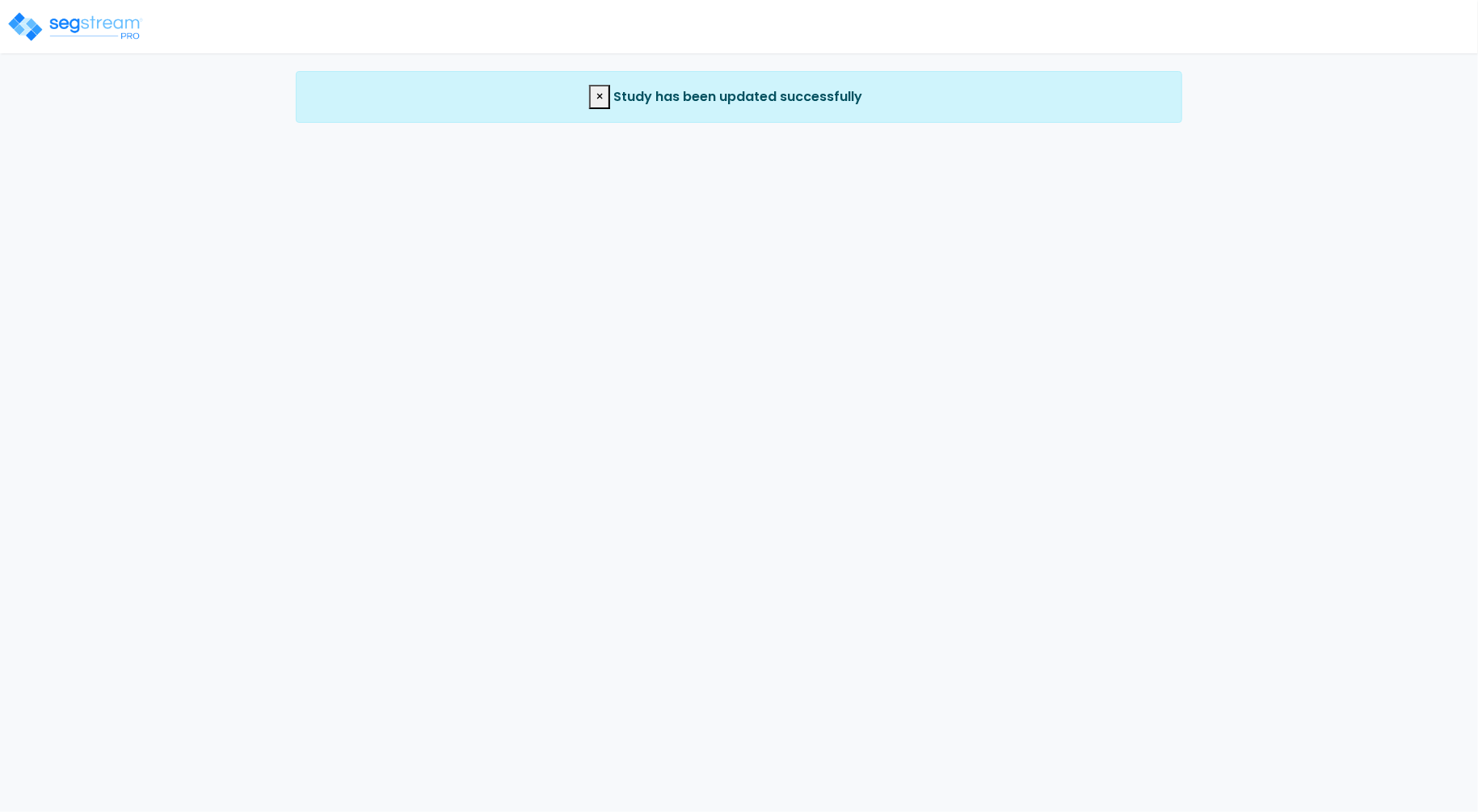
select select "2024"
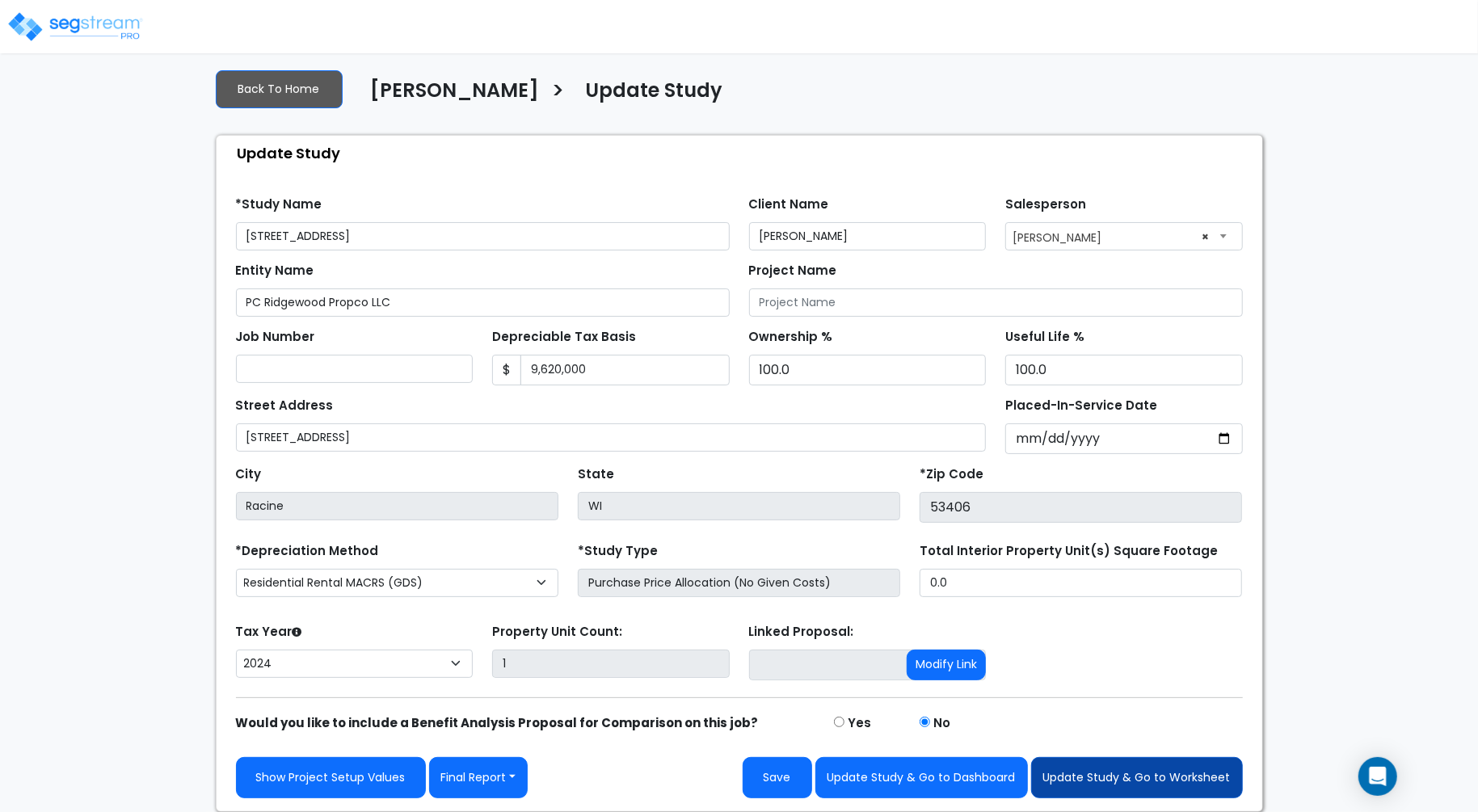
scroll to position [10, 0]
